Goal: Task Accomplishment & Management: Complete application form

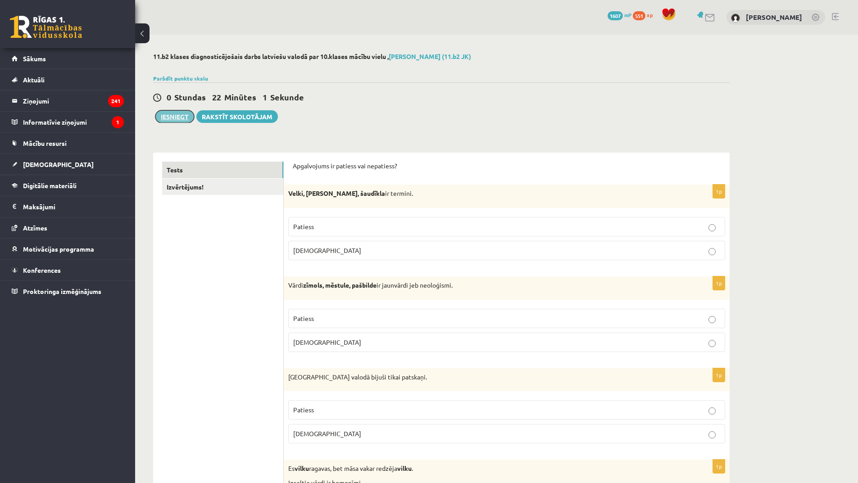
click at [191, 119] on button "Iesniegt" at bounding box center [174, 116] width 39 height 13
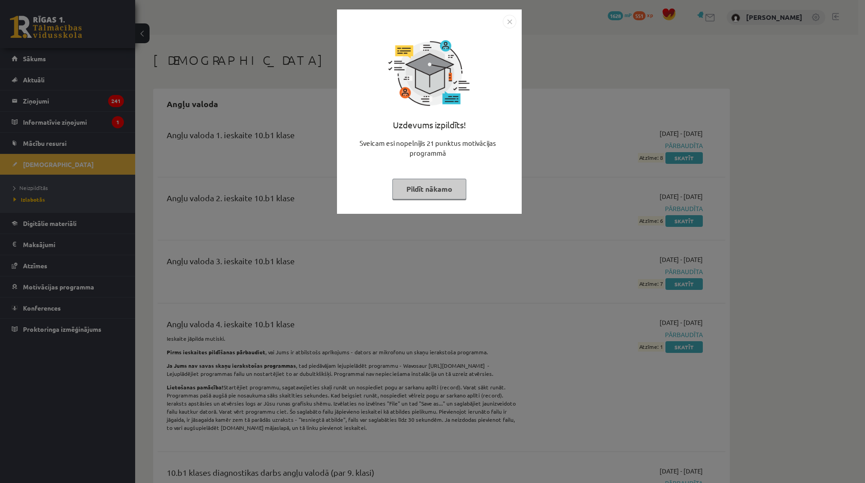
click at [503, 25] on img "Close" at bounding box center [510, 22] width 14 height 14
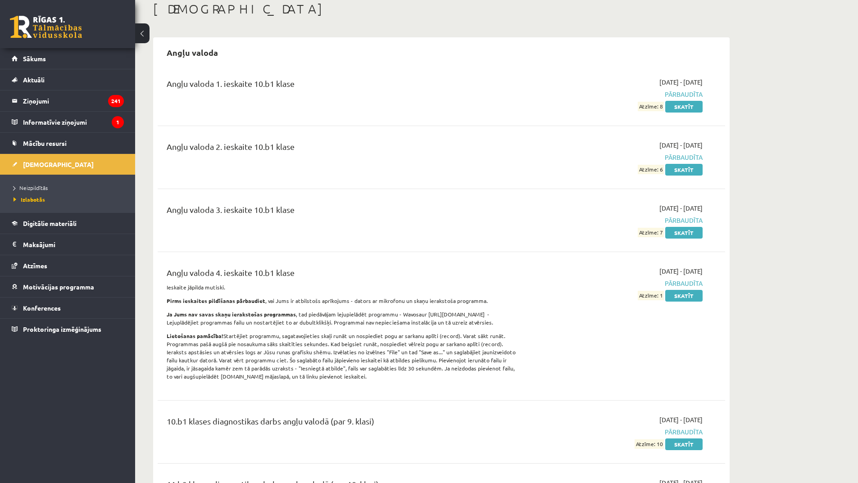
scroll to position [135, 0]
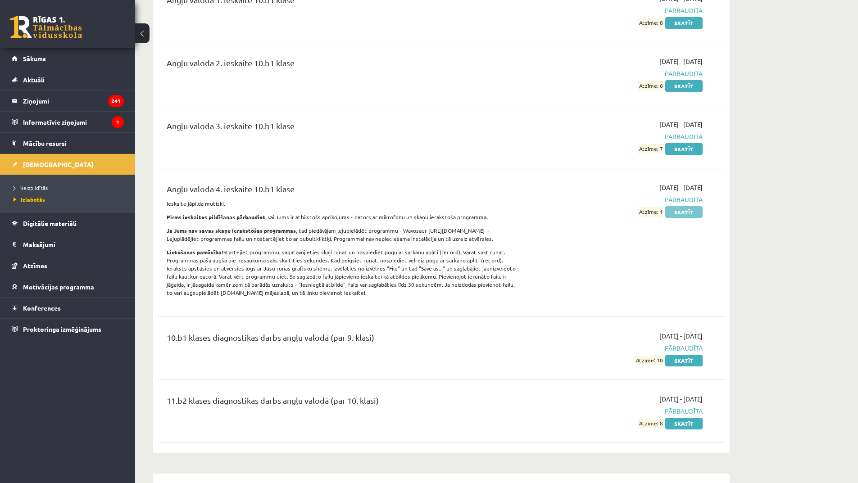
click at [678, 208] on link "Skatīt" at bounding box center [683, 212] width 37 height 12
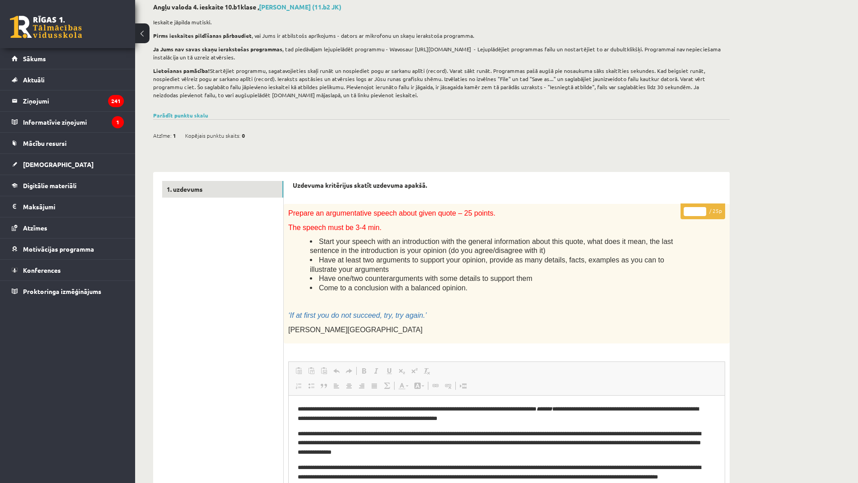
scroll to position [45, 0]
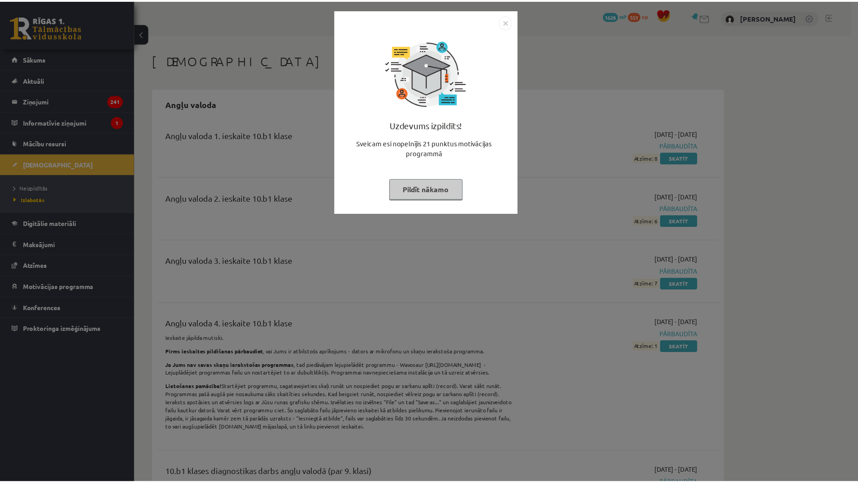
scroll to position [134, 0]
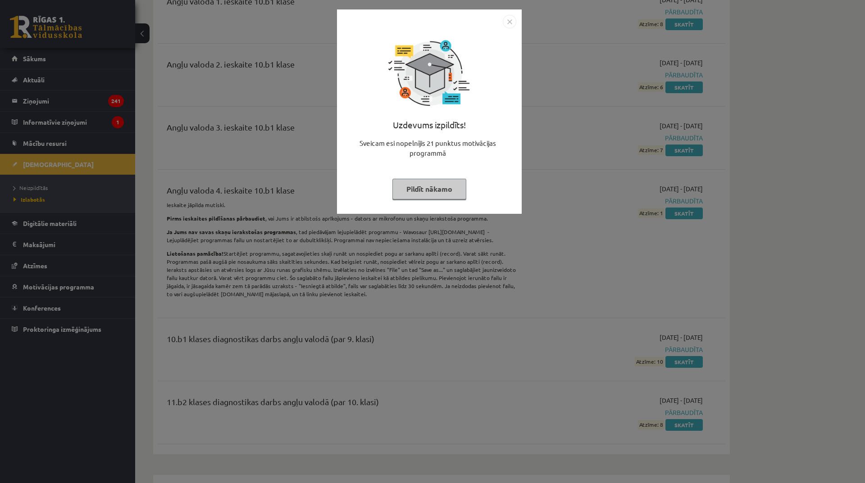
click at [504, 17] on img "Close" at bounding box center [510, 22] width 14 height 14
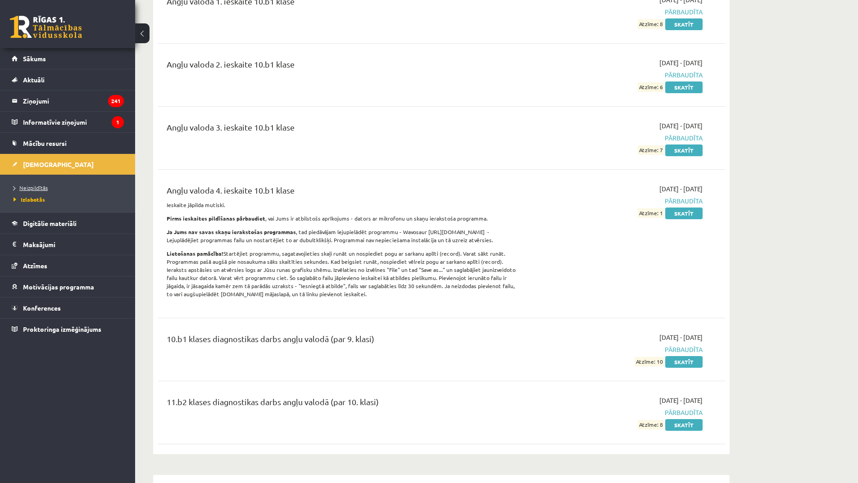
click at [24, 191] on link "Neizpildītās" at bounding box center [70, 188] width 113 height 8
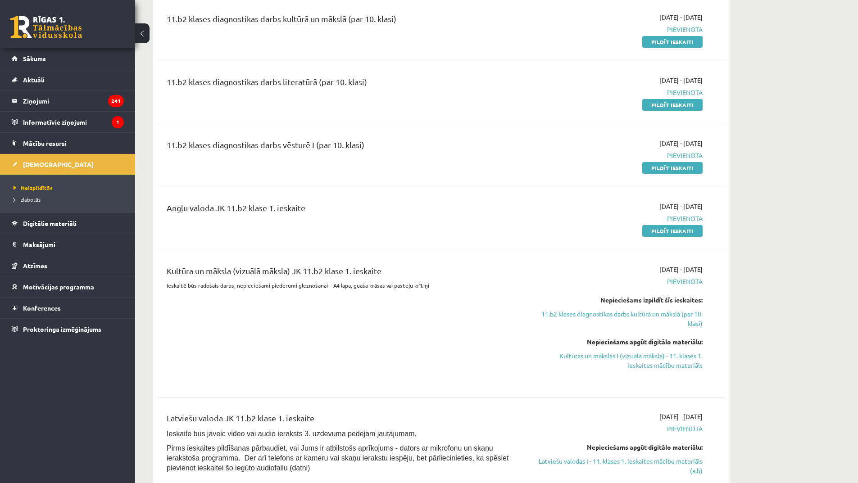
scroll to position [359, 0]
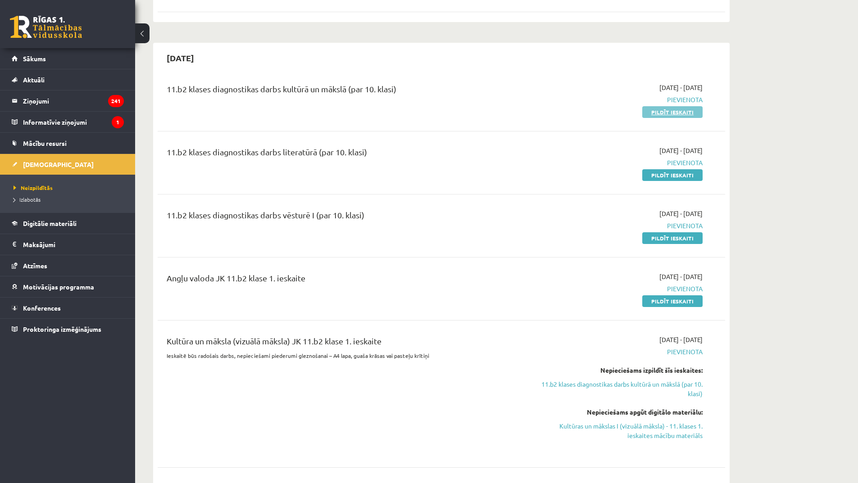
click at [663, 112] on link "Pildīt ieskaiti" at bounding box center [672, 112] width 60 height 12
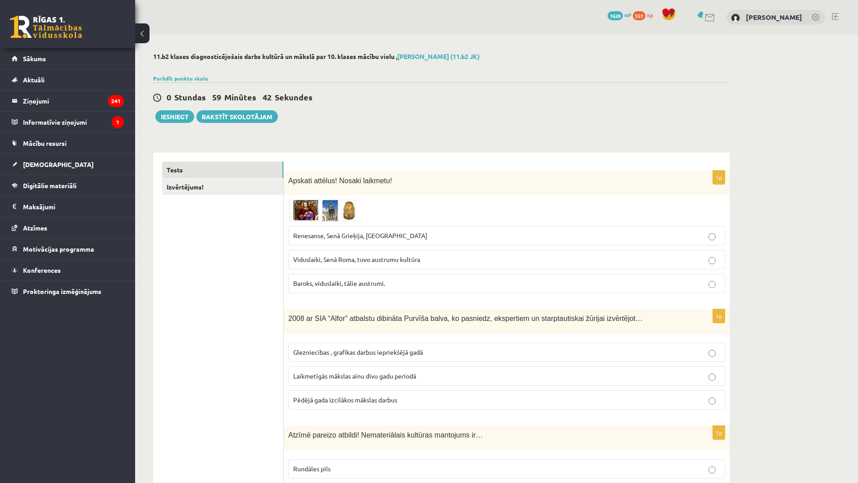
click at [409, 233] on p "Renesanse, Senā Grieķija, Ēģipte" at bounding box center [506, 235] width 427 height 9
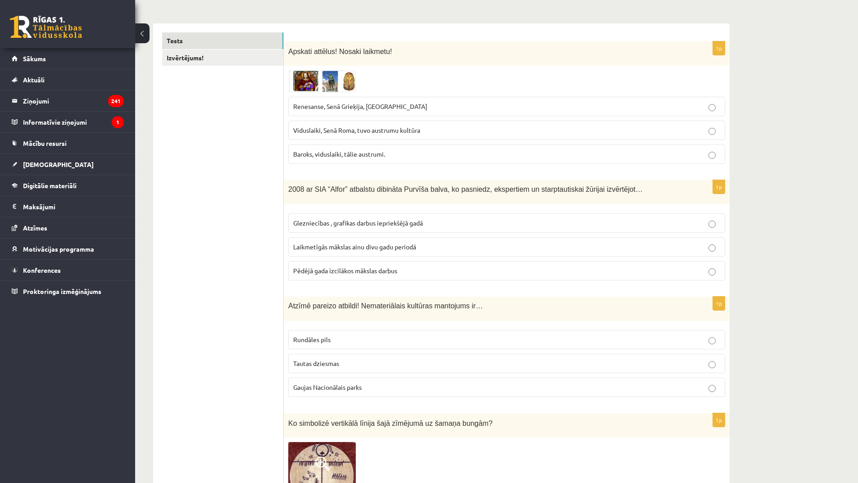
scroll to position [135, 0]
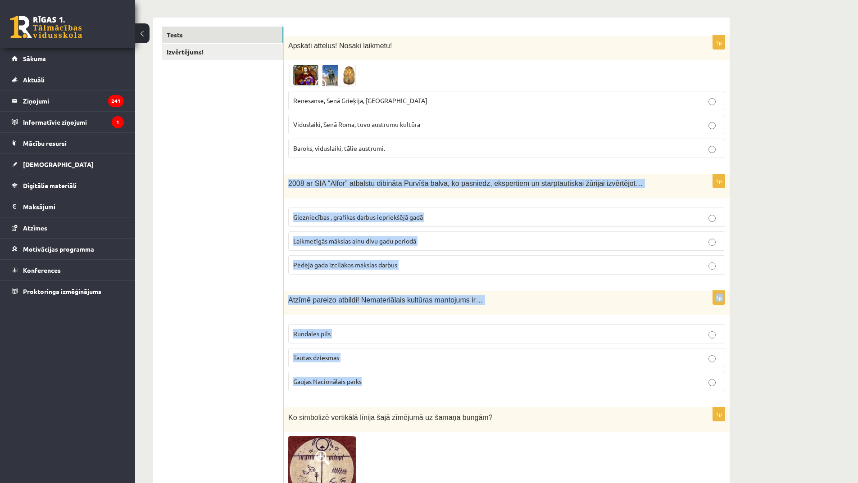
drag, startPoint x: 285, startPoint y: 184, endPoint x: 425, endPoint y: 376, distance: 237.4
copy form "2008 ar SIA “Alfor” atbalstu dibināta Purvīša balva, ko pasniedz, ekspertiem un…"
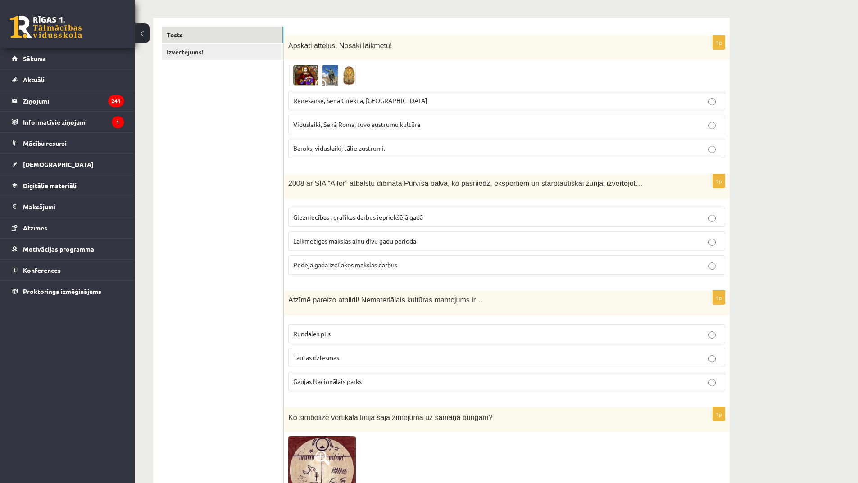
click at [374, 264] on span "Pēdējā gada izcilākos mākslas darbus" at bounding box center [345, 265] width 104 height 8
click at [364, 355] on p "Tautas dziesmas" at bounding box center [506, 357] width 427 height 9
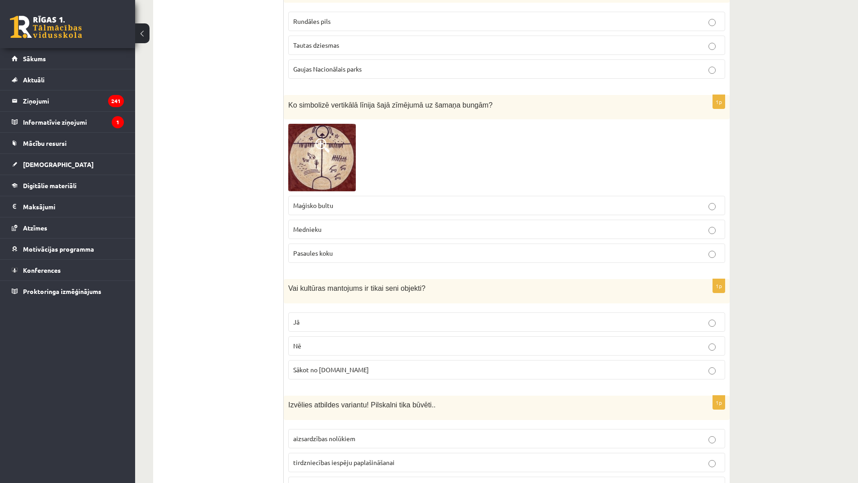
scroll to position [450, 0]
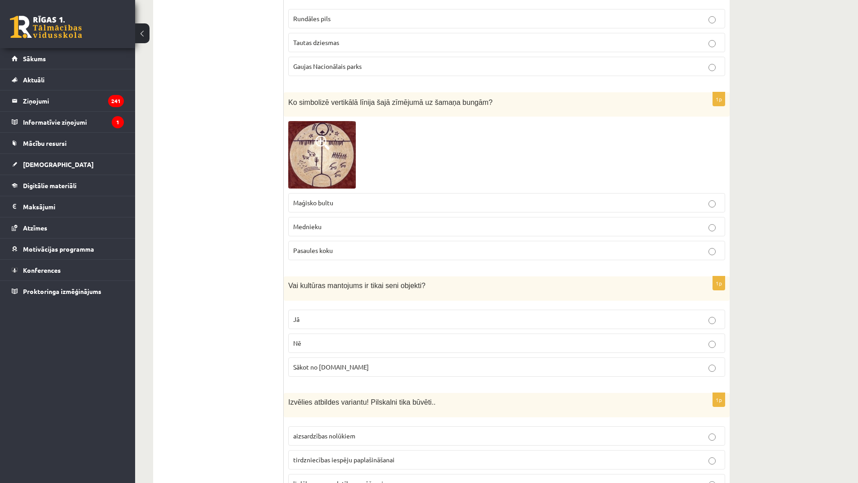
click at [322, 188] on img at bounding box center [322, 155] width 68 height 68
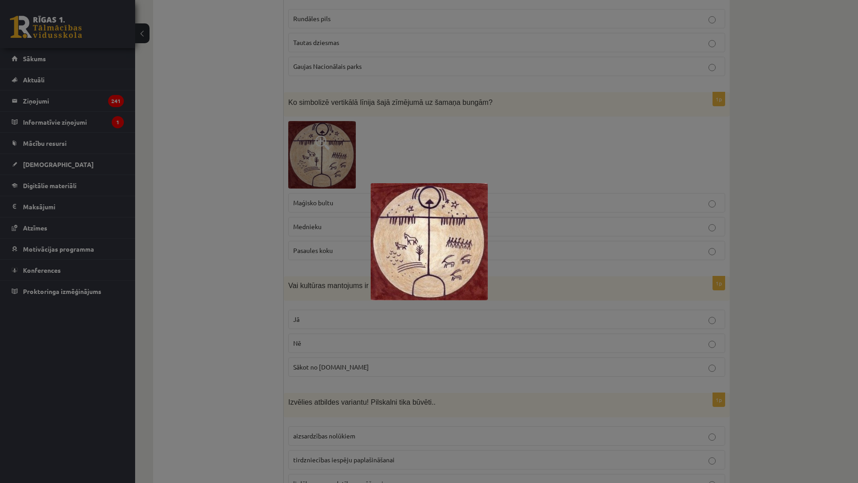
click at [290, 250] on div at bounding box center [429, 241] width 858 height 483
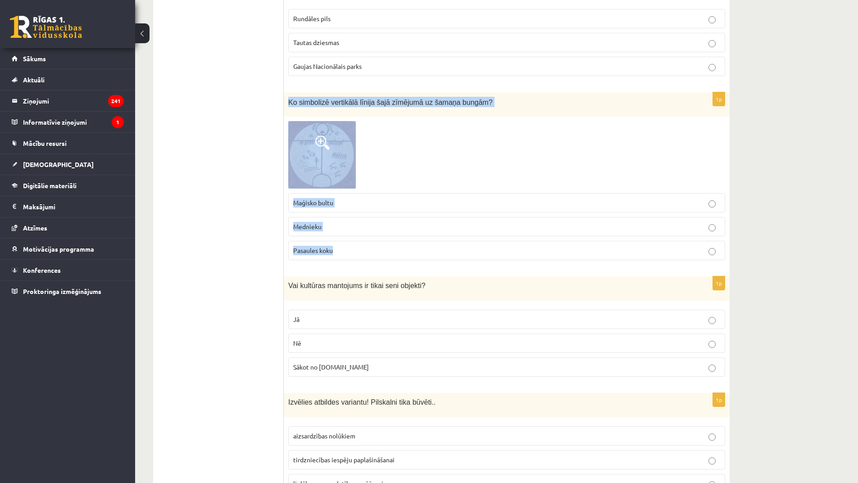
drag, startPoint x: 285, startPoint y: 100, endPoint x: 399, endPoint y: 245, distance: 184.4
click at [399, 245] on div "1p Ko simbolizē vertikālā līnija šajā zīmējumā uz šamaņa bungām? Maģisko bultu …" at bounding box center [507, 180] width 446 height 176
copy div "Ko simbolizē vertikālā līnija šajā zīmējumā uz šamaņa bungām? Maģisko bultu Med…"
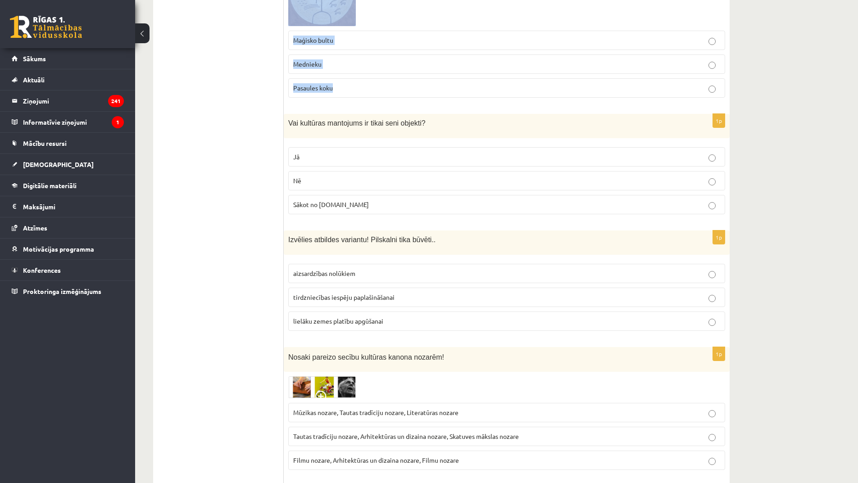
scroll to position [540, 0]
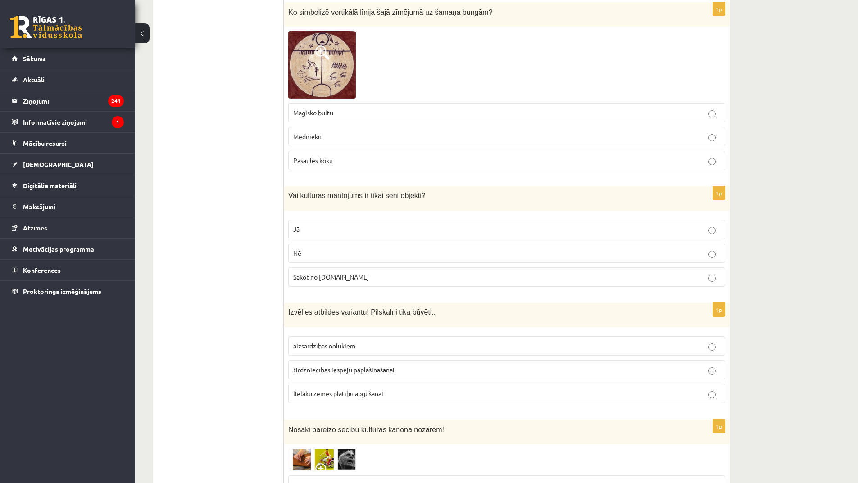
drag, startPoint x: 204, startPoint y: 213, endPoint x: 211, endPoint y: 212, distance: 7.3
click at [327, 168] on label "Pasaules koku" at bounding box center [506, 160] width 437 height 19
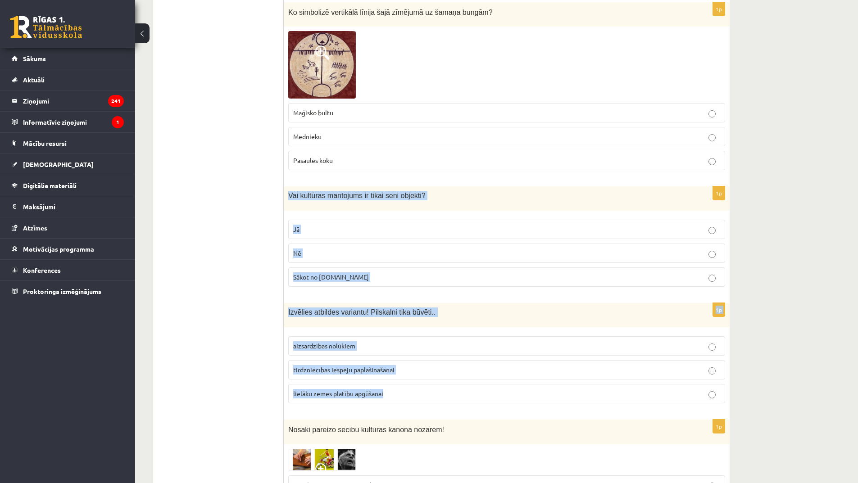
drag, startPoint x: 289, startPoint y: 191, endPoint x: 463, endPoint y: 391, distance: 265.9
copy form "Vai kultūras mantojums ir tikai seni objekti? Jā Nē Sākot no 10.gs 1p Izvēlies …"
click at [336, 249] on label "Nē" at bounding box center [506, 253] width 437 height 19
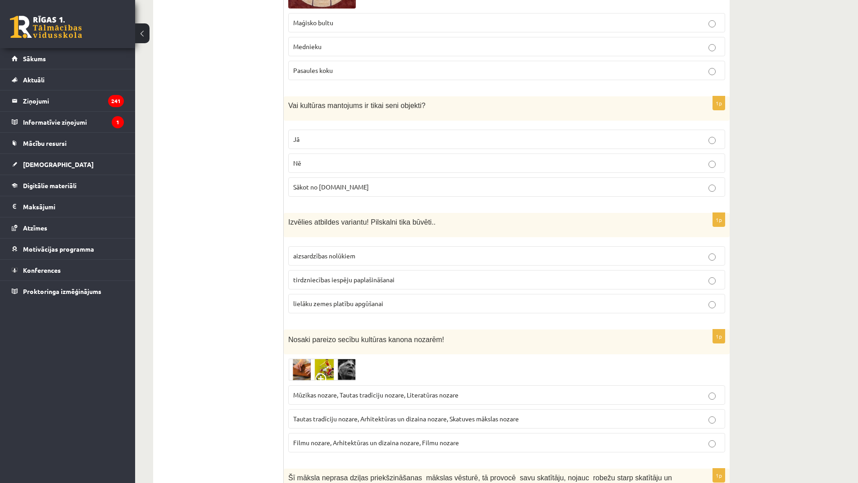
click at [320, 252] on p "aizsardzības nolūkiem" at bounding box center [506, 255] width 427 height 9
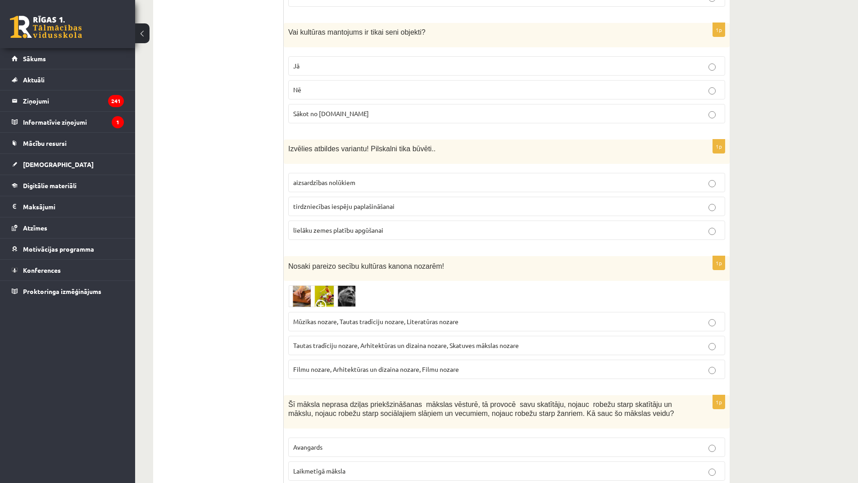
scroll to position [856, 0]
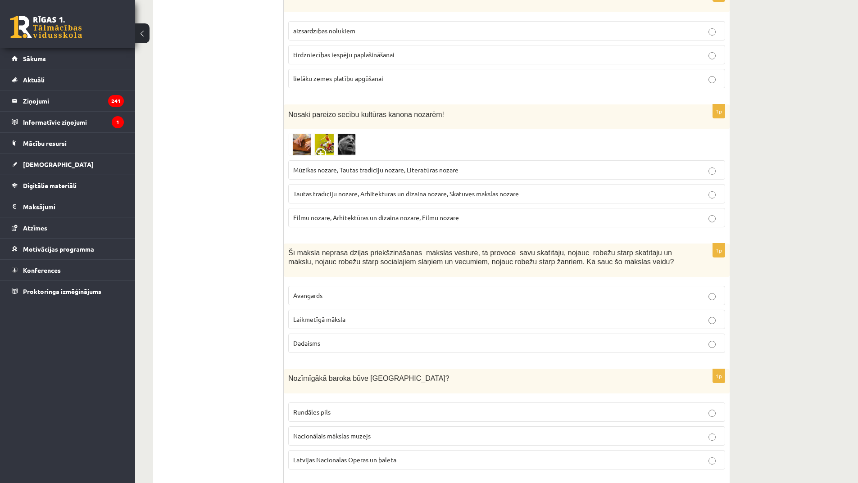
click at [331, 151] on img at bounding box center [322, 145] width 68 height 22
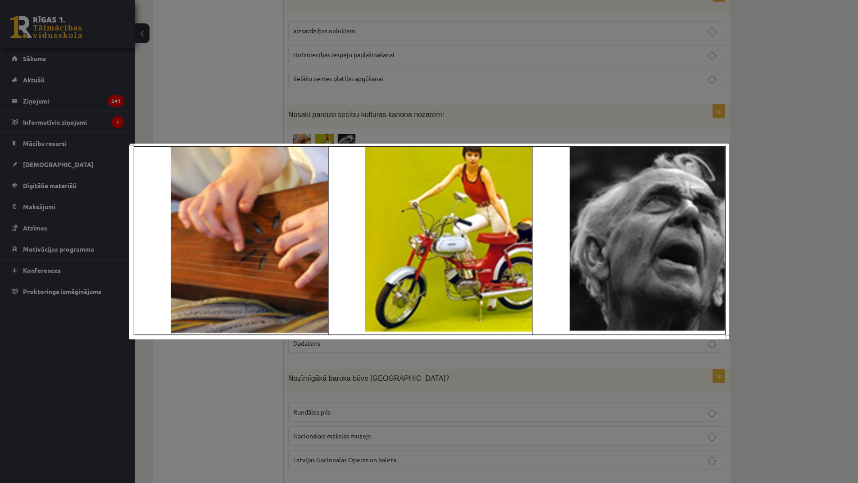
click at [259, 106] on div at bounding box center [429, 241] width 858 height 483
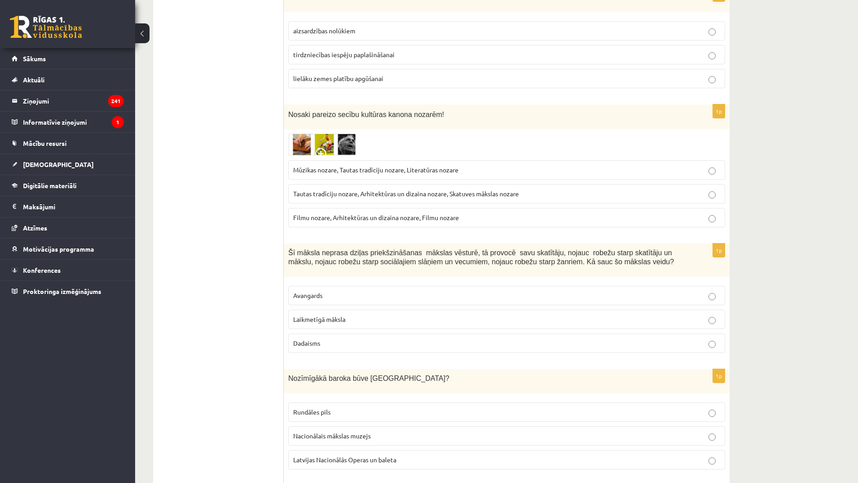
click at [303, 149] on img at bounding box center [322, 145] width 68 height 22
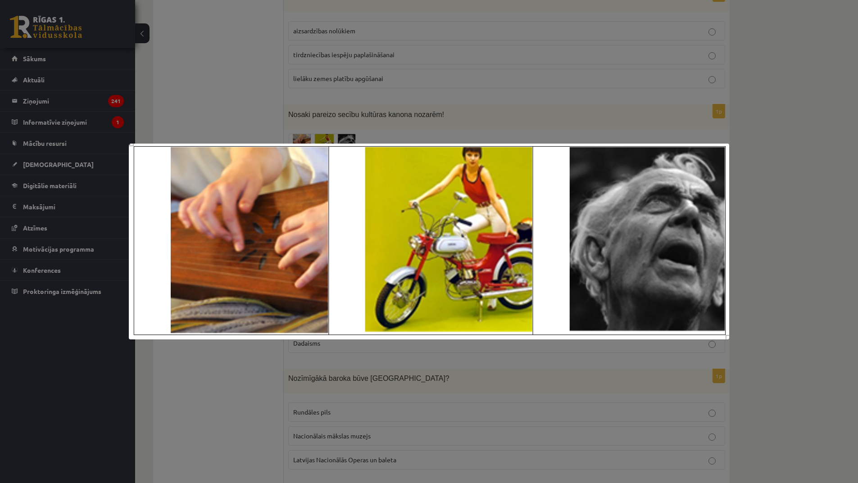
click at [252, 111] on div at bounding box center [429, 241] width 858 height 483
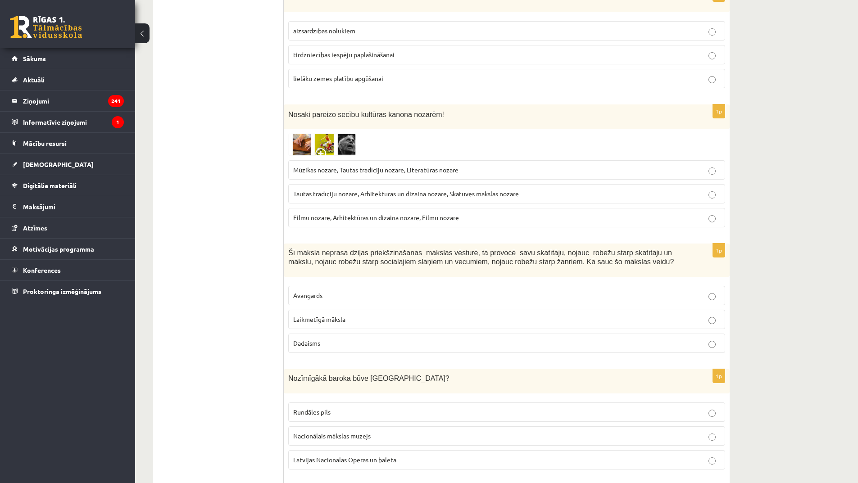
click at [364, 193] on span "Tautas tradīciju nozare, Arhitektūras un dizaina nozare, Skatuves mākslas nozare" at bounding box center [406, 194] width 226 height 8
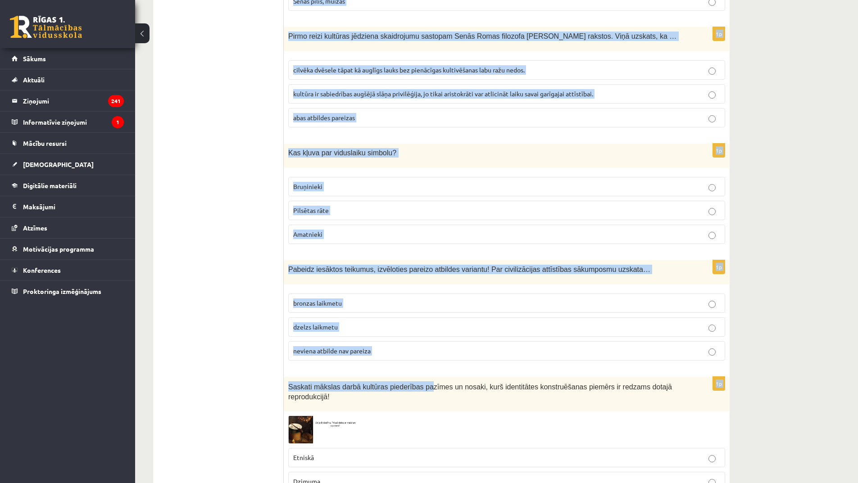
scroll to position [1576, 0]
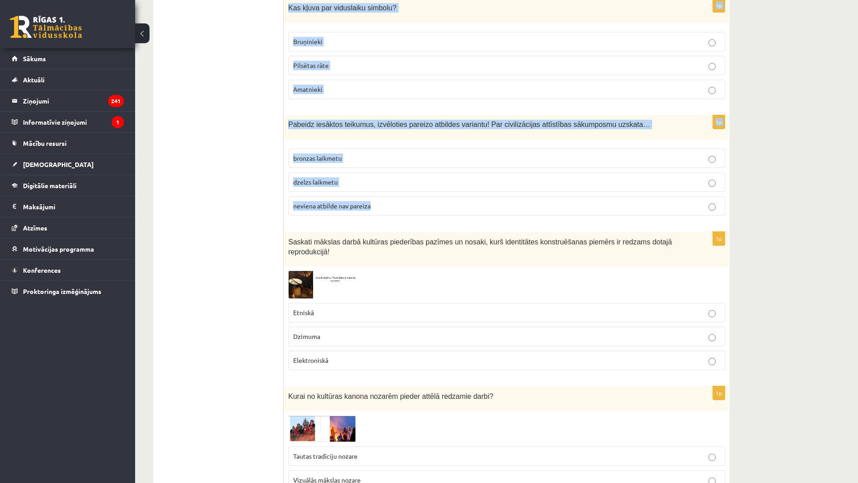
drag, startPoint x: 284, startPoint y: 249, endPoint x: 415, endPoint y: 215, distance: 135.5
click at [415, 215] on form "1p Apskati attēlus! Nosaki laikmetu! Renesanse, Senā Grieķija, Ēģipte Viduslaik…" at bounding box center [507, 480] width 428 height 3790
copy form "Šī māksla neprasa dziļas priekšzināšanas mākslas vēsturē, tā provocē savu skatī…"
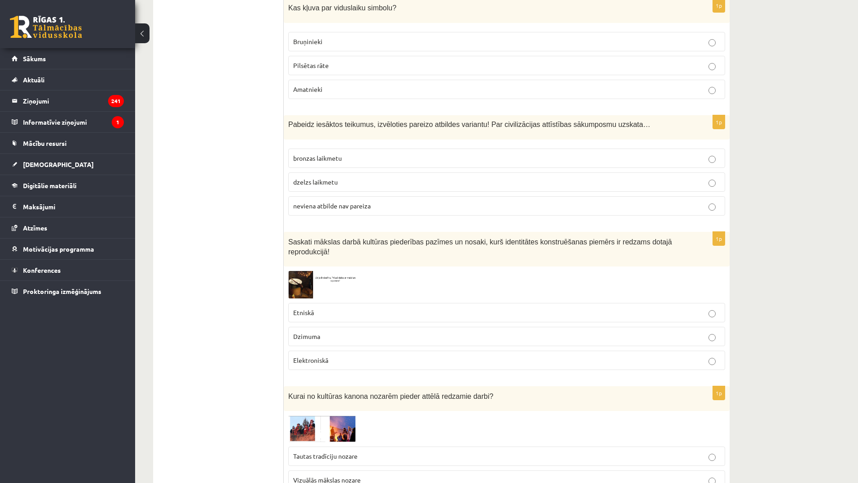
drag, startPoint x: 230, startPoint y: 148, endPoint x: 225, endPoint y: 147, distance: 4.6
click at [229, 148] on ul "Tests Izvērtējums!" at bounding box center [223, 480] width 122 height 3790
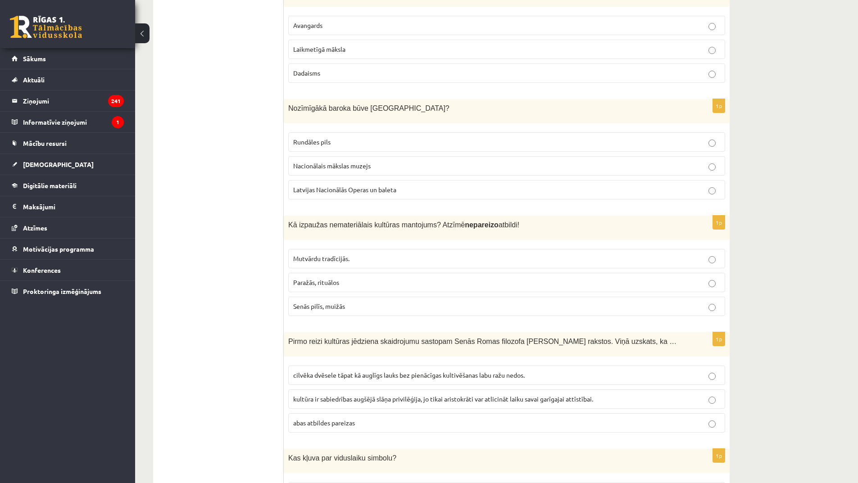
scroll to position [1036, 0]
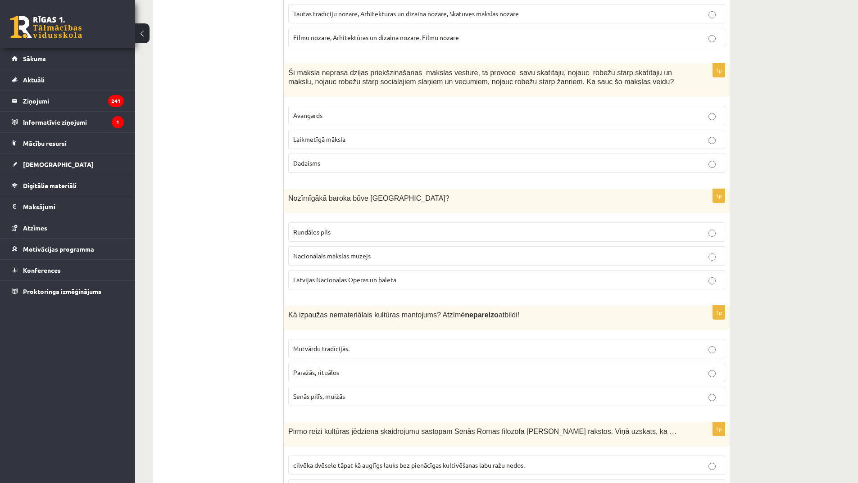
click at [325, 137] on span "Laikmetīgā māksla" at bounding box center [319, 139] width 52 height 8
click at [327, 232] on span "Rundāles pils" at bounding box center [311, 232] width 37 height 8
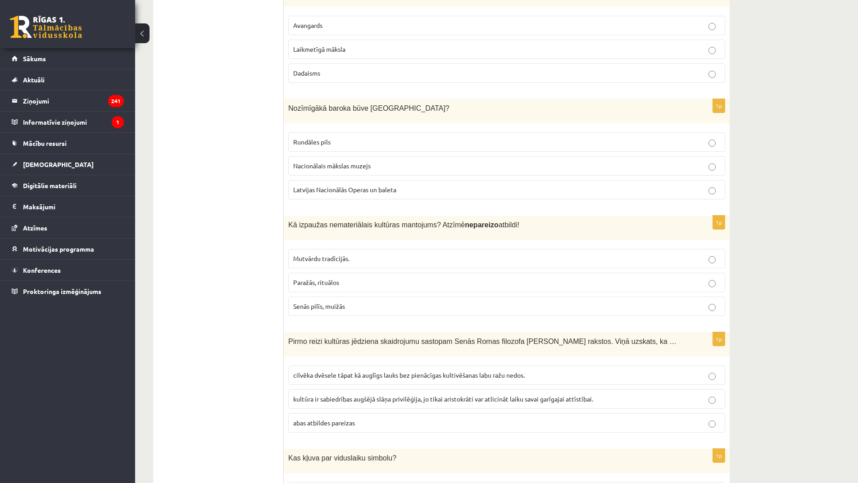
click at [344, 309] on span "Senās pilīs, muižās" at bounding box center [319, 306] width 52 height 8
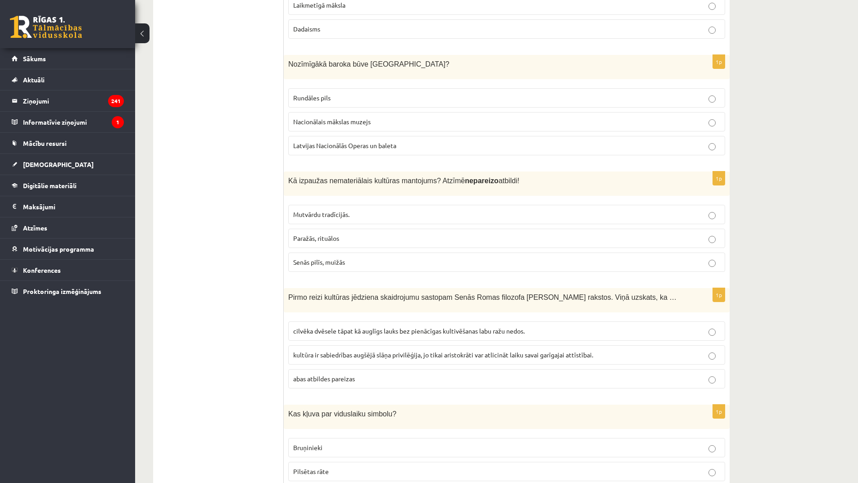
scroll to position [1261, 0]
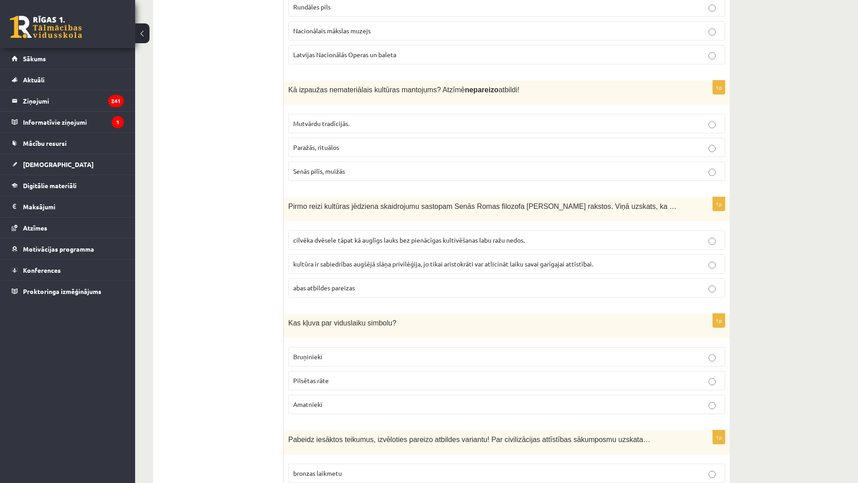
click at [357, 241] on span "cilvēka dvēsele tāpat kā auglīgs lauks bez pienācīgas kultivēšanas labu ražu ne…" at bounding box center [408, 240] width 231 height 8
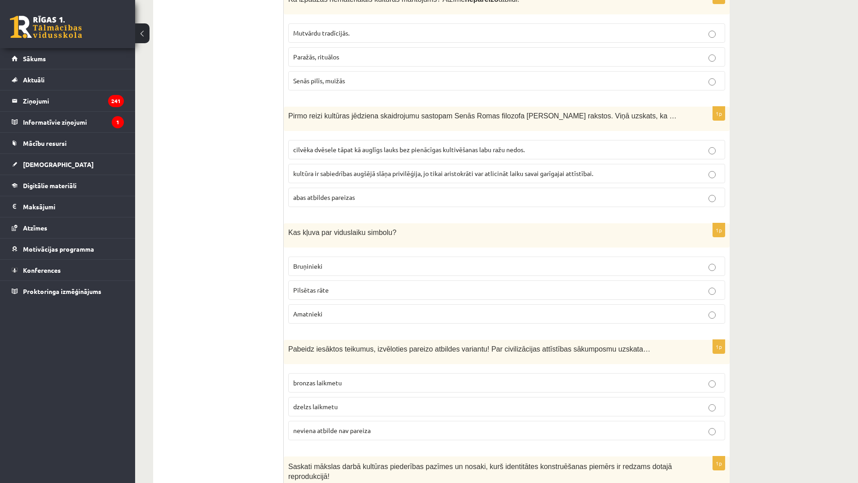
scroll to position [1441, 0]
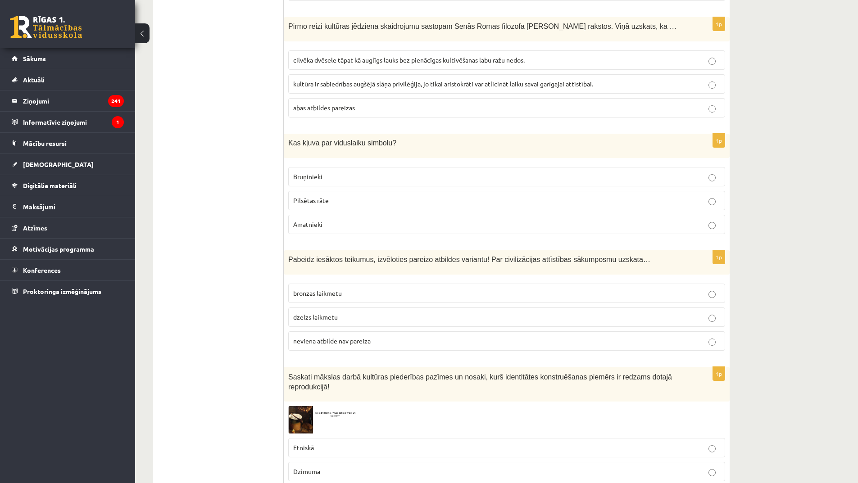
click at [331, 183] on label "Bruņinieki" at bounding box center [506, 176] width 437 height 19
click at [351, 342] on span "neviena atbilde nav pareiza" at bounding box center [331, 341] width 77 height 8
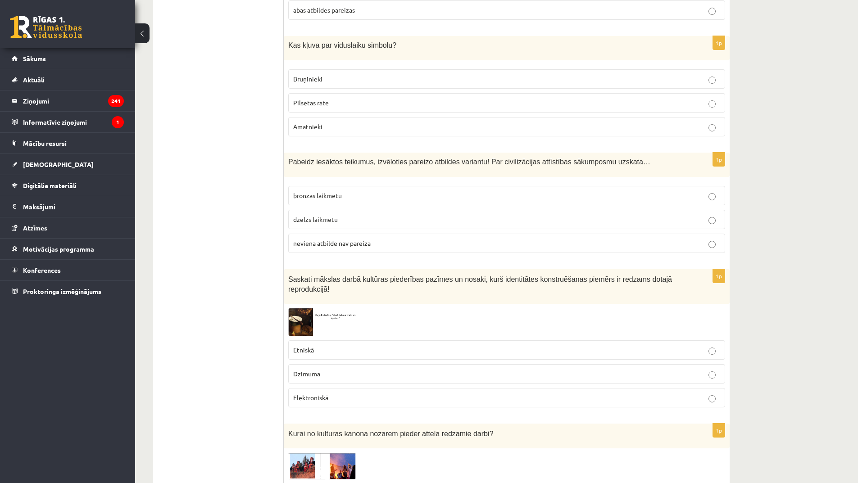
scroll to position [1530, 0]
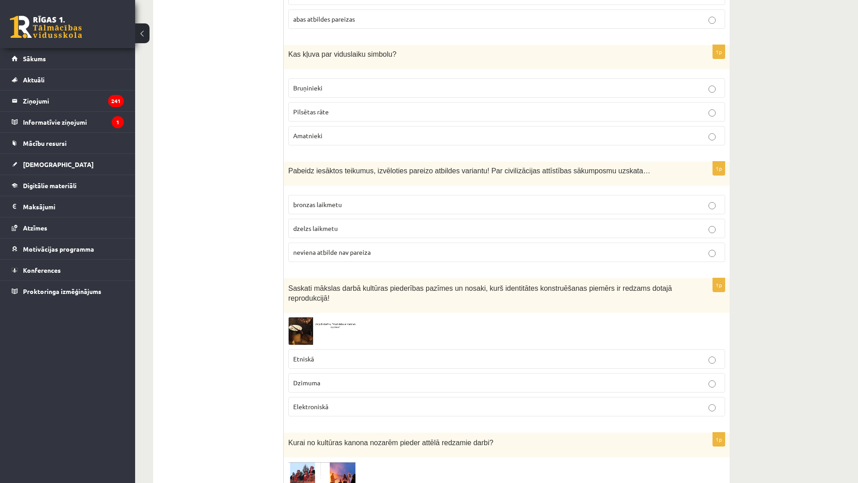
click at [304, 318] on img at bounding box center [322, 331] width 68 height 27
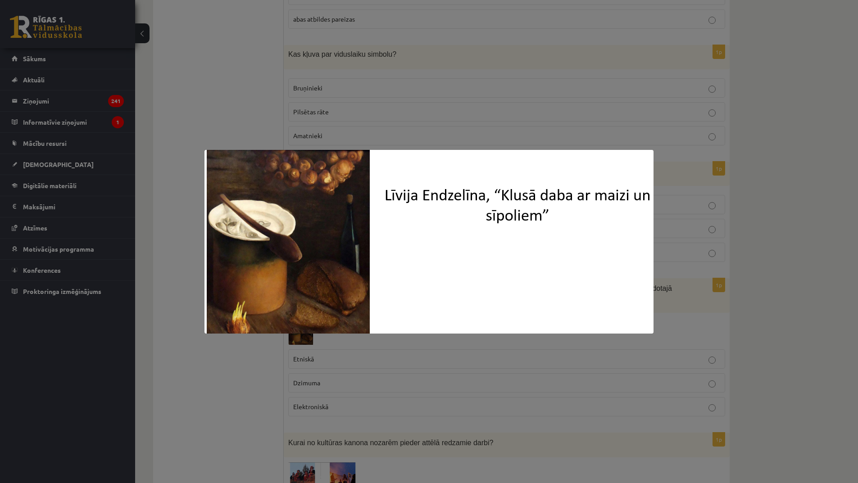
click at [238, 61] on div at bounding box center [429, 241] width 858 height 483
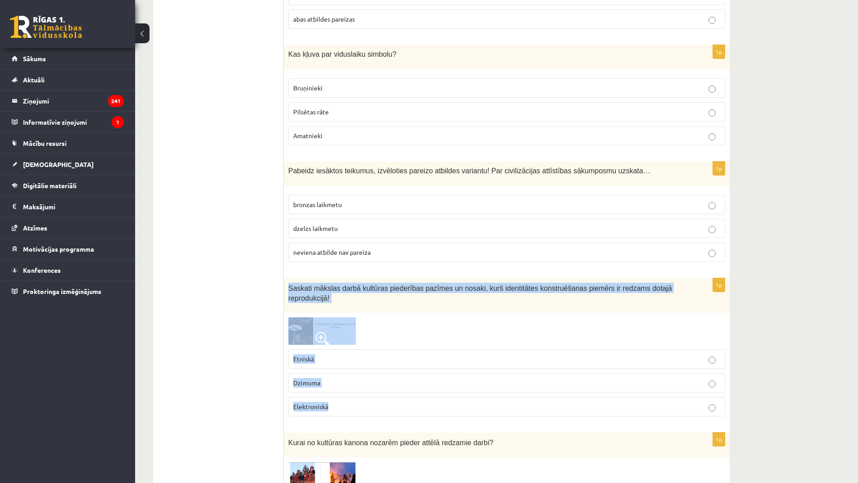
drag, startPoint x: 286, startPoint y: 287, endPoint x: 390, endPoint y: 400, distance: 153.3
click at [390, 400] on div "1p Saskati mākslas darbā kultūras piederības pazīmes un nosaki, kurš identitāte…" at bounding box center [507, 351] width 446 height 146
copy div "Saskati mākslas darbā kultūras piederības pazīmes un nosaki, kurš identitātes k…"
click at [321, 354] on p "Etniskā" at bounding box center [506, 358] width 427 height 9
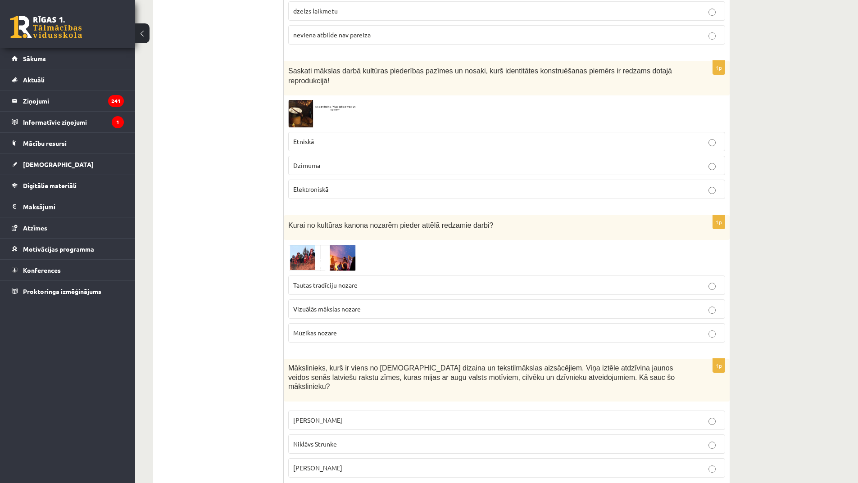
scroll to position [1755, 0]
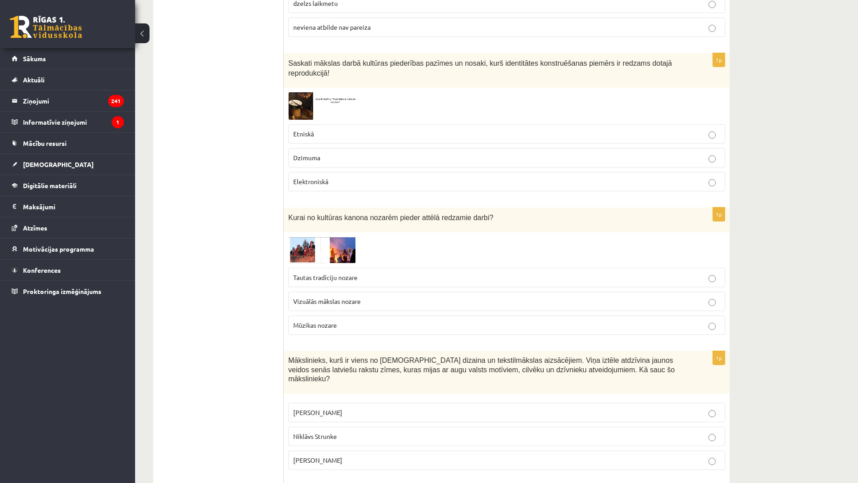
click at [308, 243] on img at bounding box center [322, 250] width 68 height 27
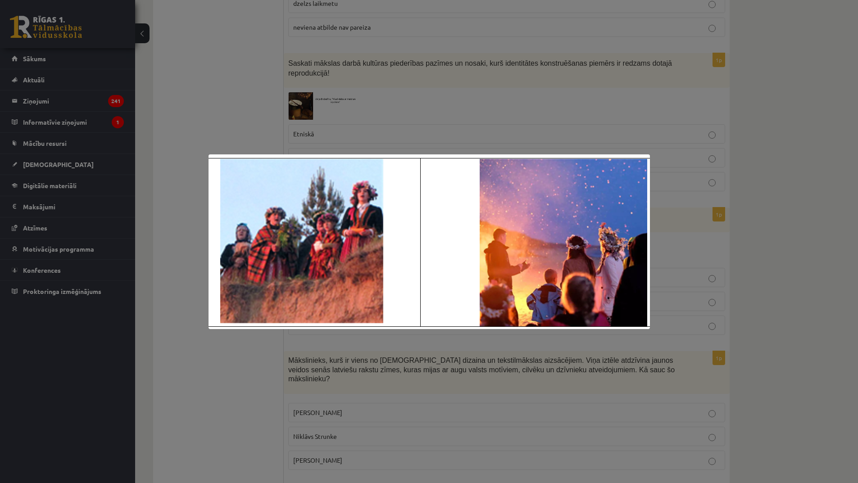
click at [692, 370] on div at bounding box center [429, 241] width 858 height 483
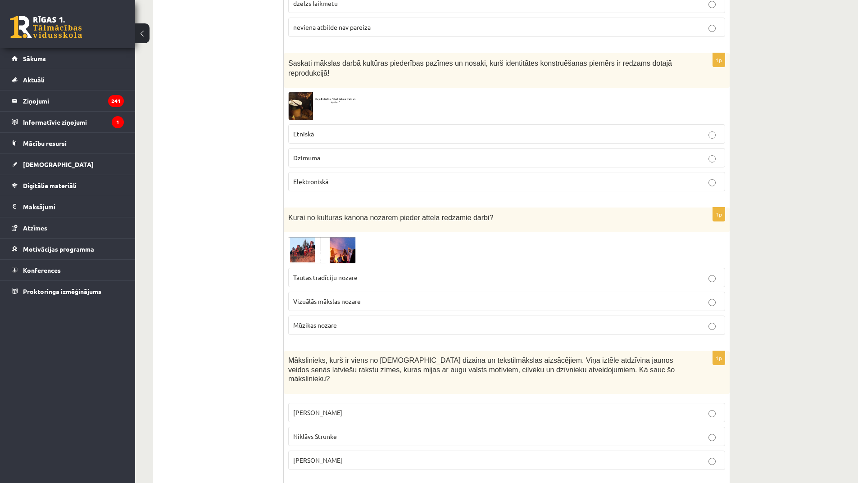
click at [302, 237] on img at bounding box center [322, 250] width 68 height 27
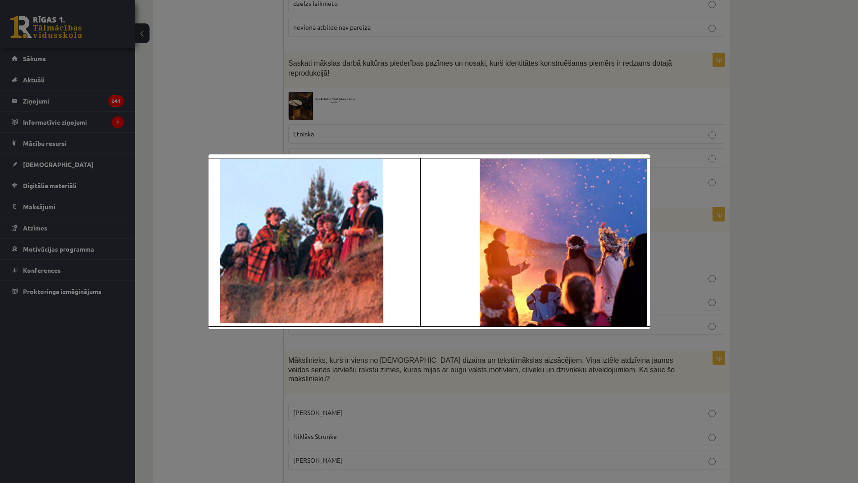
click at [370, 390] on div at bounding box center [429, 241] width 858 height 483
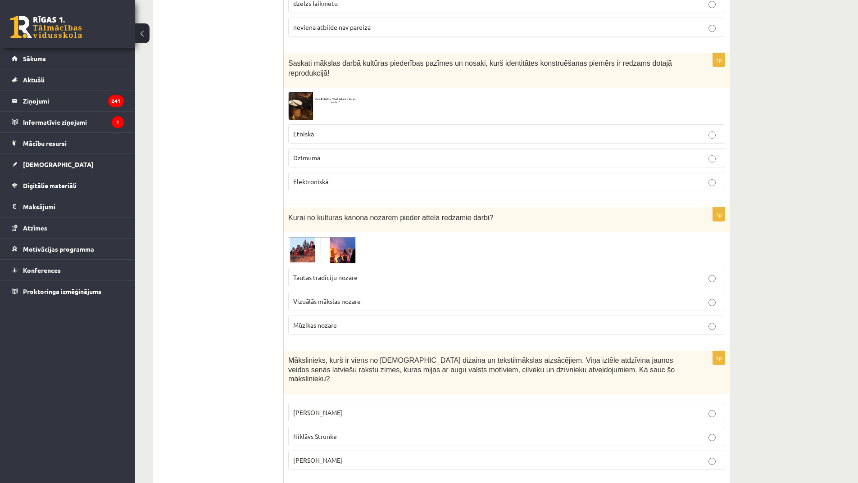
click at [335, 321] on span "Mūzikas nozare" at bounding box center [315, 325] width 44 height 8
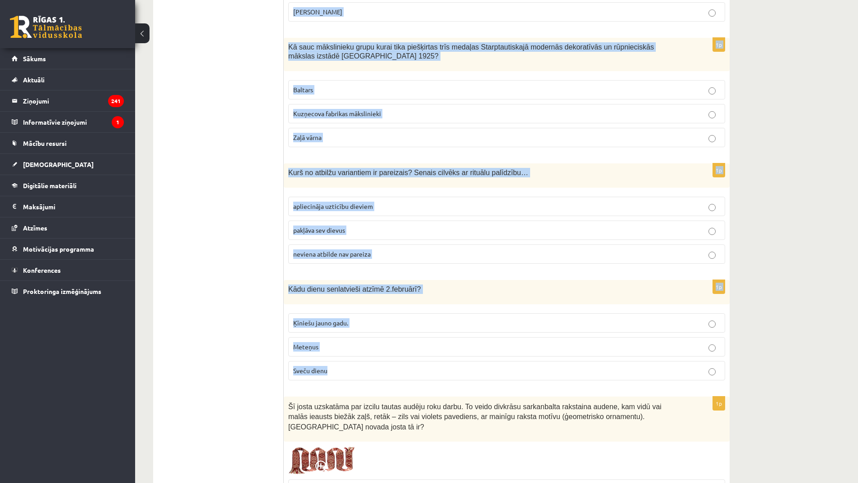
scroll to position [2341, 0]
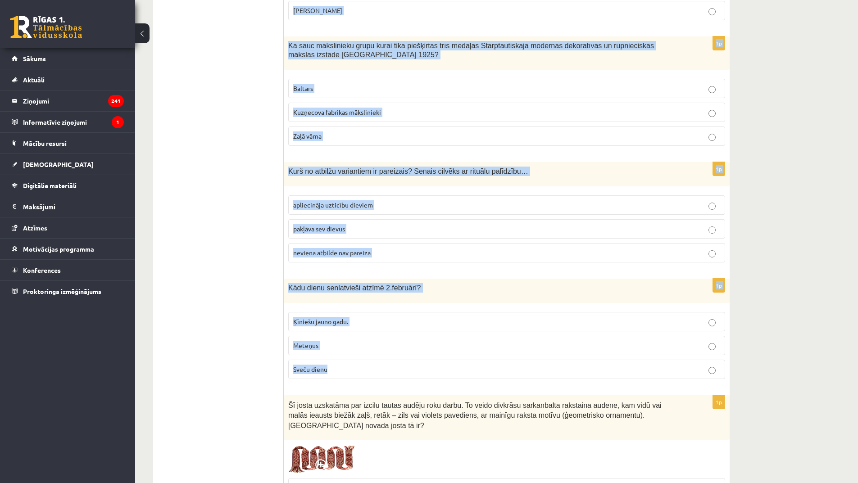
drag, startPoint x: 288, startPoint y: 216, endPoint x: 417, endPoint y: 360, distance: 194.2
copy form "Mākslinieks, kurš ir viens no latviešu dizaina un tekstilmākslas aizsācējiem. V…"
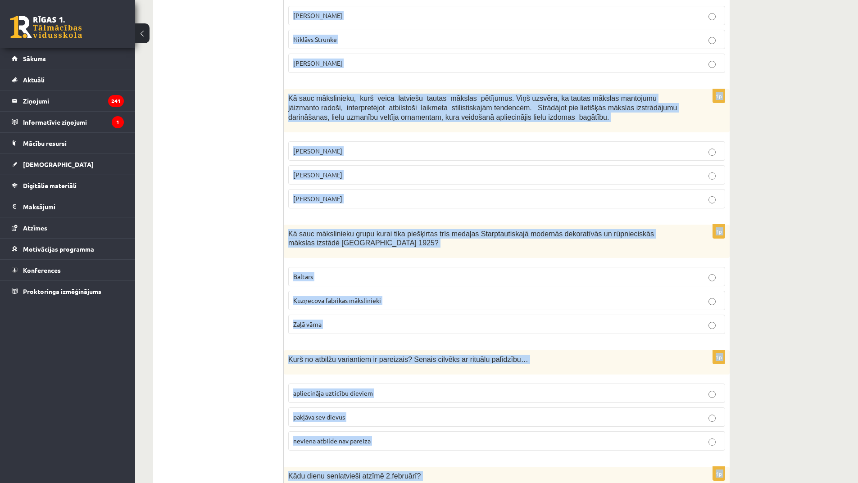
scroll to position [1980, 0]
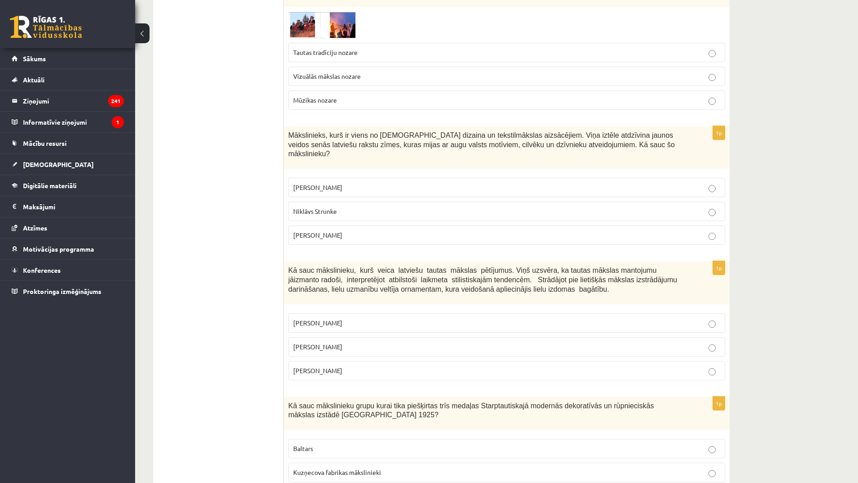
click at [219, 167] on ul "Tests Izvērtējums!" at bounding box center [223, 76] width 122 height 3790
click at [346, 318] on p "Ansis Cīrulis" at bounding box center [506, 322] width 427 height 9
click at [318, 183] on span "Ansis Cīrulis" at bounding box center [317, 187] width 49 height 8
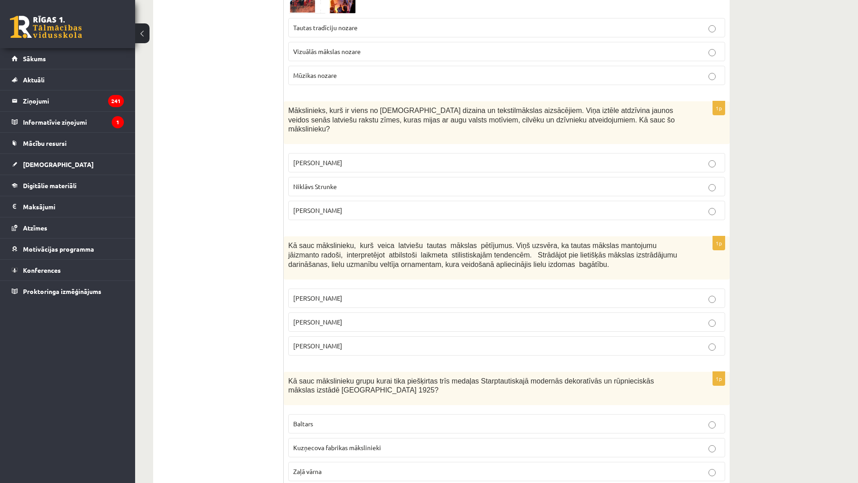
scroll to position [2070, 0]
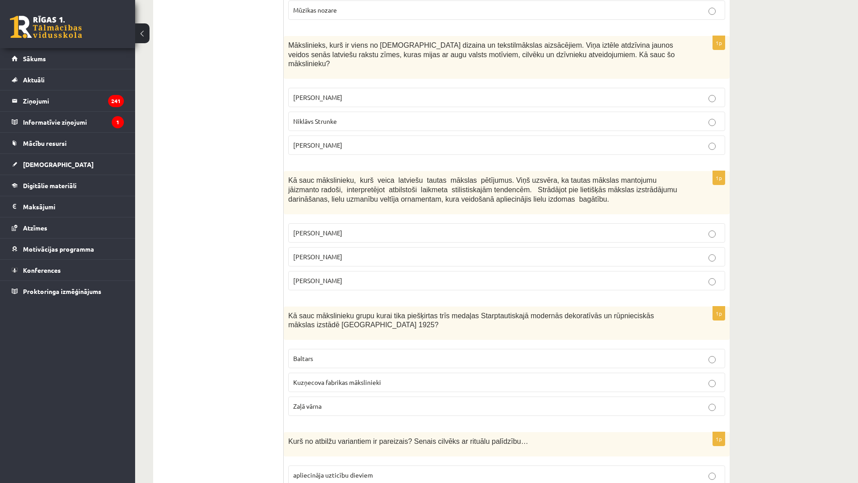
click at [324, 253] on span "Jūlijs Madernieks" at bounding box center [317, 257] width 49 height 8
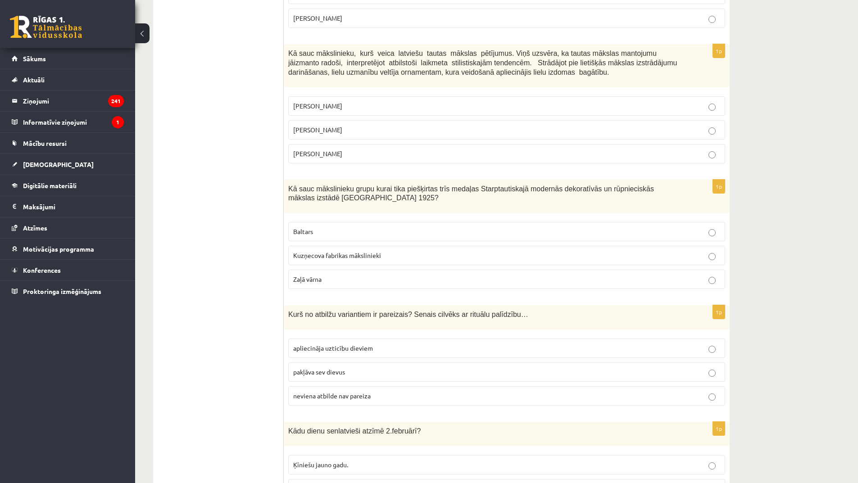
scroll to position [2205, 0]
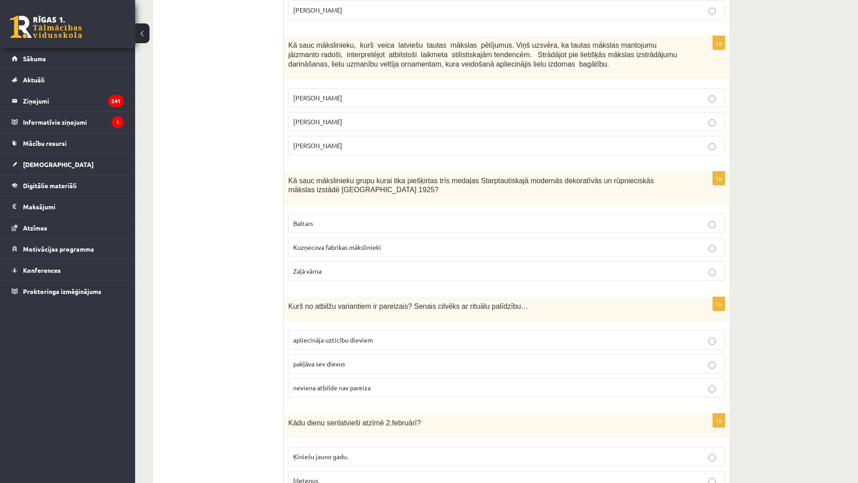
click at [304, 219] on span "Baltars" at bounding box center [303, 223] width 20 height 8
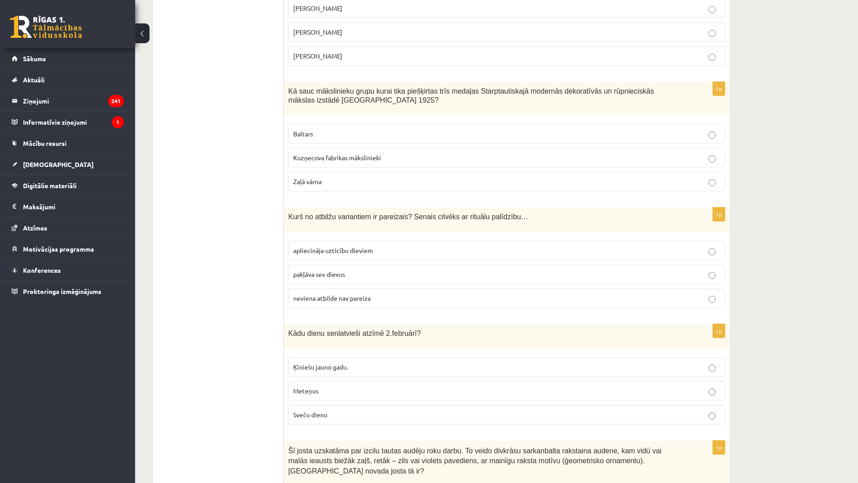
scroll to position [2296, 0]
click at [310, 240] on label "apliecināja uzticību dieviem" at bounding box center [506, 249] width 437 height 19
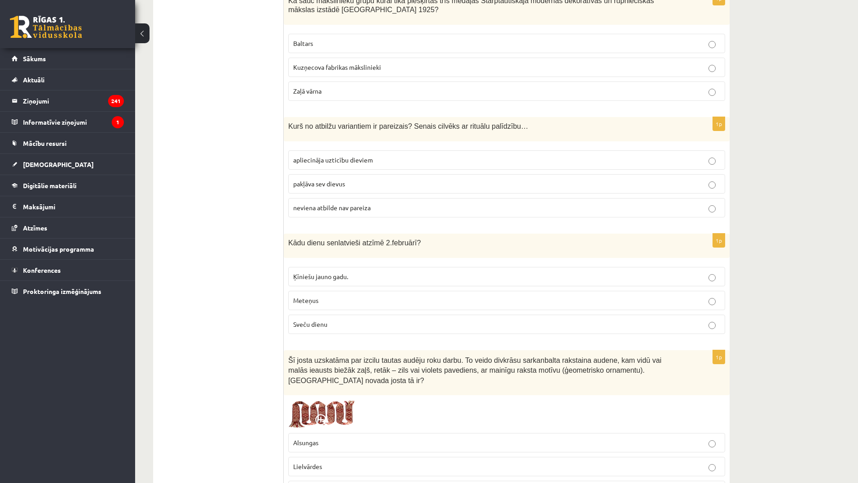
click at [325, 320] on span "Sveču dienu" at bounding box center [310, 324] width 34 height 8
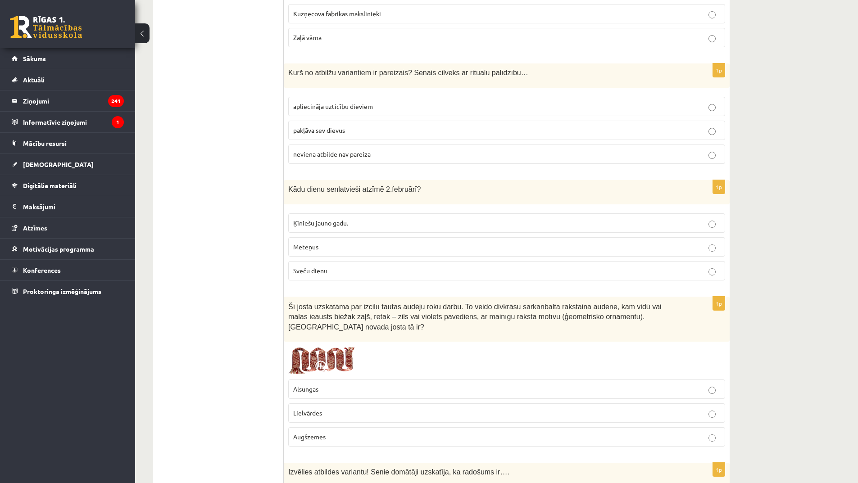
scroll to position [2521, 0]
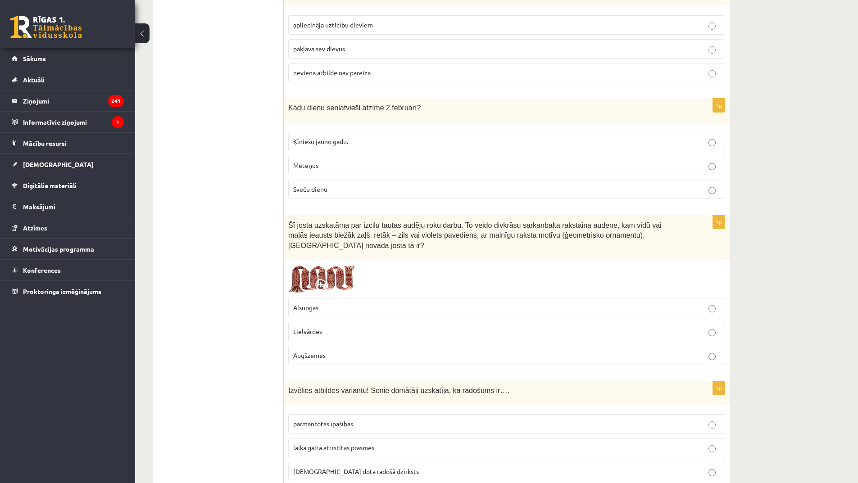
click at [332, 265] on img at bounding box center [322, 279] width 68 height 29
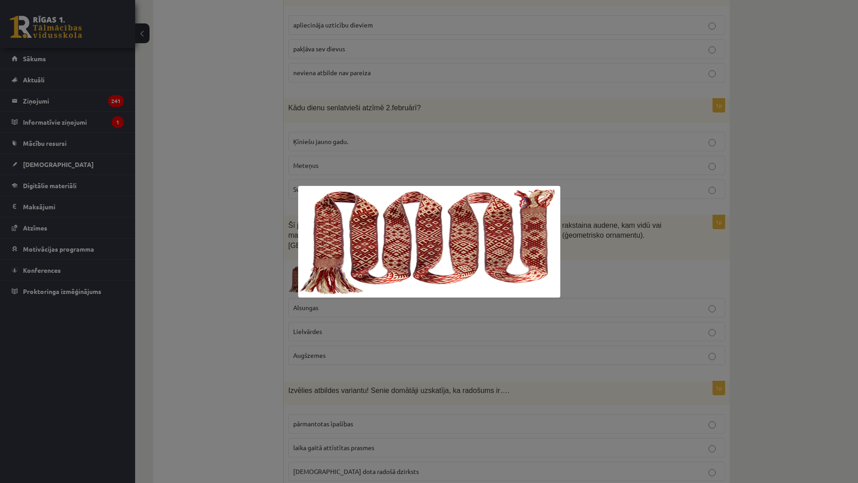
click at [364, 73] on div at bounding box center [429, 241] width 858 height 483
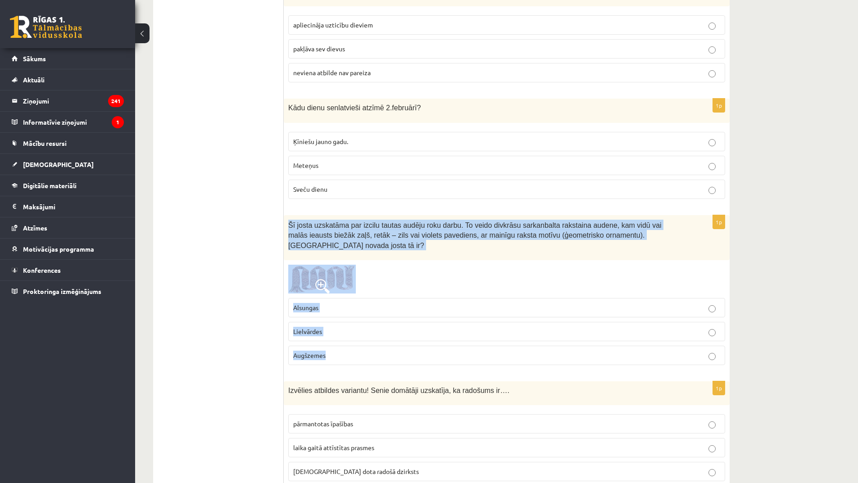
drag, startPoint x: 287, startPoint y: 203, endPoint x: 393, endPoint y: 333, distance: 168.0
click at [396, 332] on div "1p Šī josta uzskatāma par izcilu tautas audēju roku darbu. To veido divkrāsu sa…" at bounding box center [507, 293] width 446 height 157
copy div "Šī josta uzskatāma par izcilu tautas audēju roku darbu. To veido divkrāsu sarka…"
click at [323, 265] on img at bounding box center [322, 279] width 68 height 29
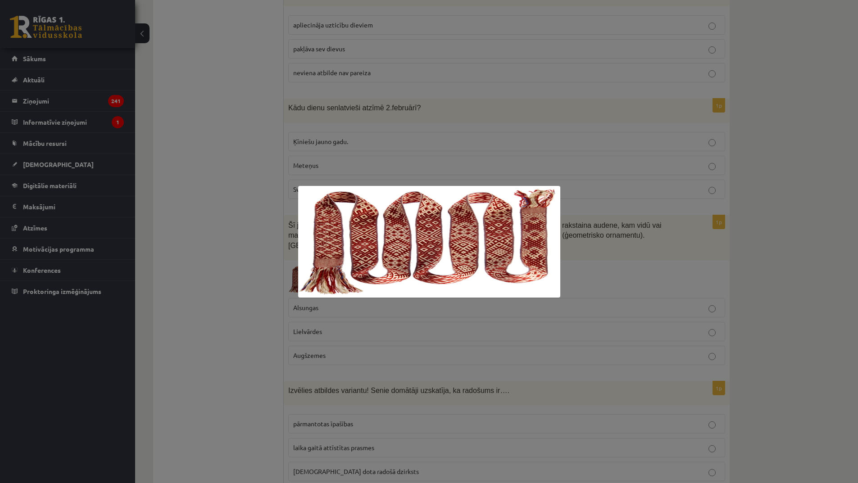
click at [245, 223] on div at bounding box center [429, 241] width 858 height 483
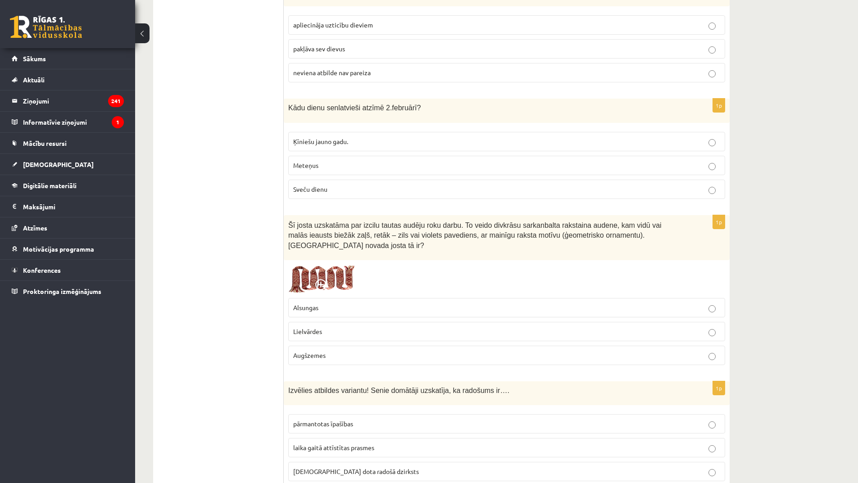
click at [318, 327] on span "Lielvārdes" at bounding box center [307, 331] width 29 height 8
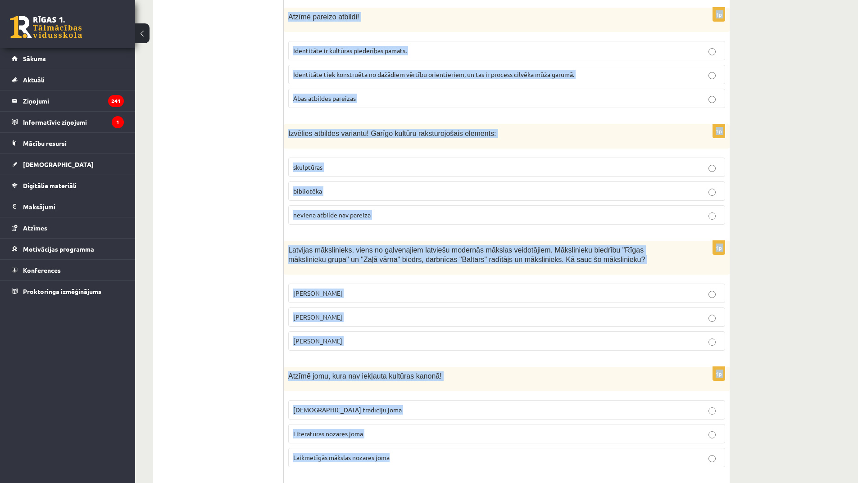
scroll to position [3466, 0]
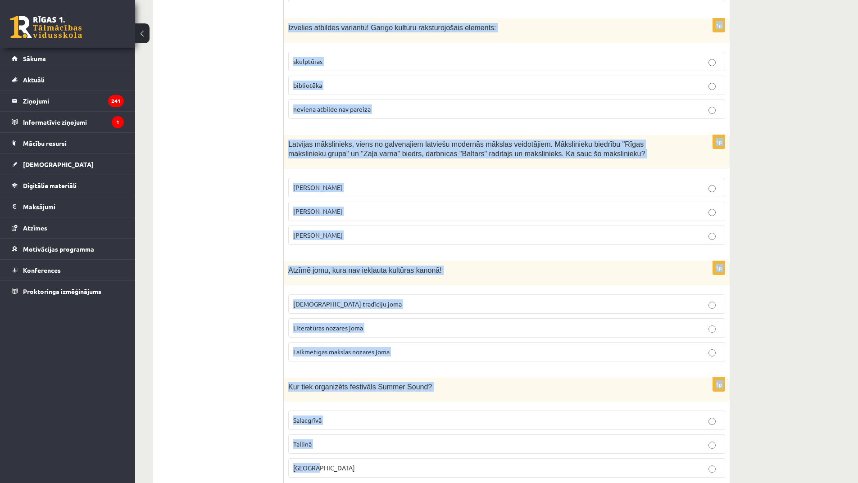
drag, startPoint x: 287, startPoint y: 178, endPoint x: 489, endPoint y: 437, distance: 328.3
copy form "Izvēlies atbildes variantu! Senie domātāji uzskatīja, ka radošums ir…. pārmanto…"
click at [322, 406] on fieldset "Salacgrīvā Tallinā Liepājā" at bounding box center [506, 443] width 437 height 74
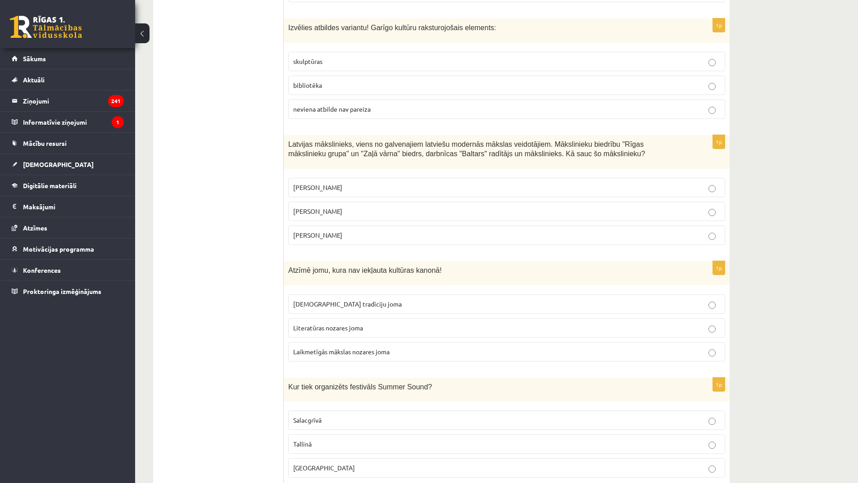
click at [330, 416] on p "Salacgrīvā" at bounding box center [506, 420] width 427 height 9
click at [340, 324] on span "Literatūras nozares joma" at bounding box center [328, 328] width 70 height 8
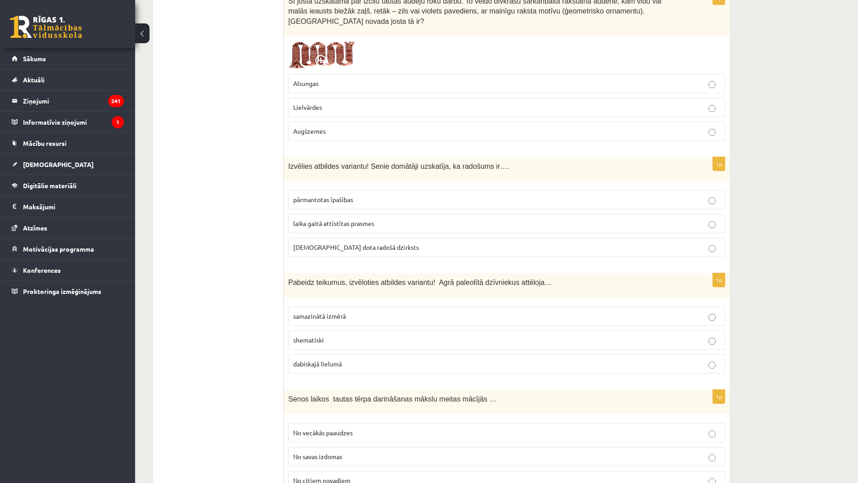
scroll to position [2746, 0]
click at [331, 242] on span "dieva dota radošā dzirksts" at bounding box center [356, 246] width 126 height 8
click at [327, 359] on span "dabiskajā lielumā" at bounding box center [317, 363] width 49 height 8
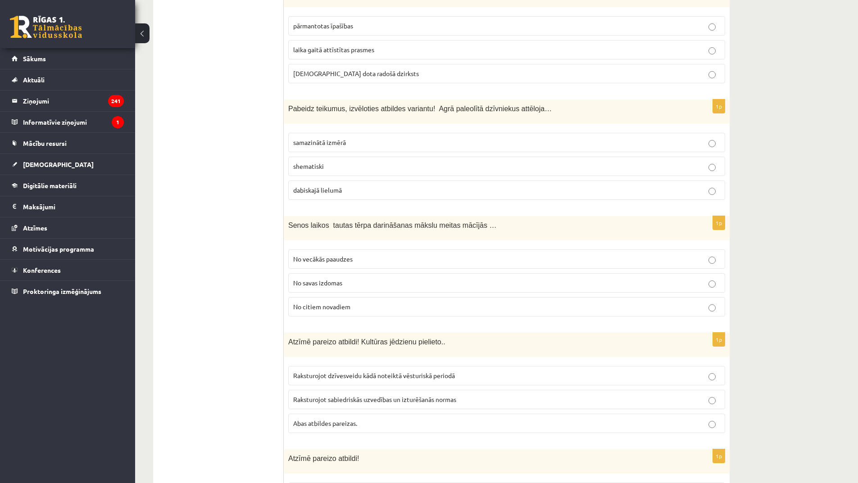
scroll to position [2926, 0]
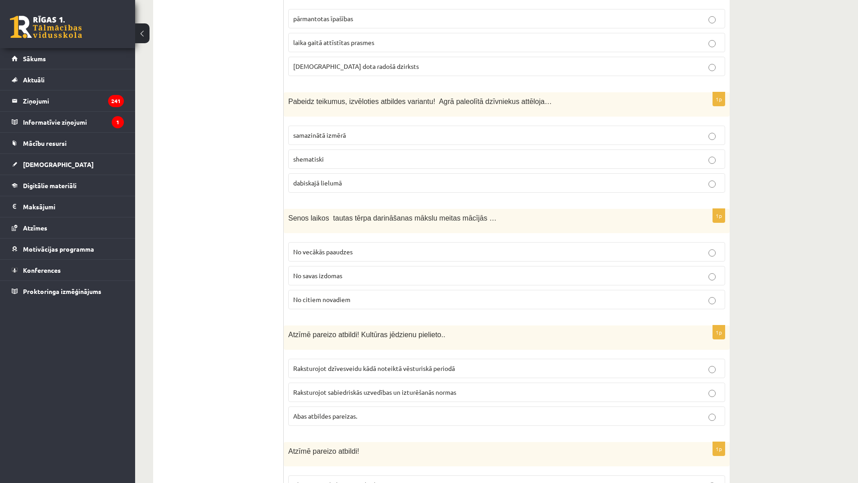
click at [331, 248] on span "No vecākās paaudzes" at bounding box center [322, 252] width 59 height 8
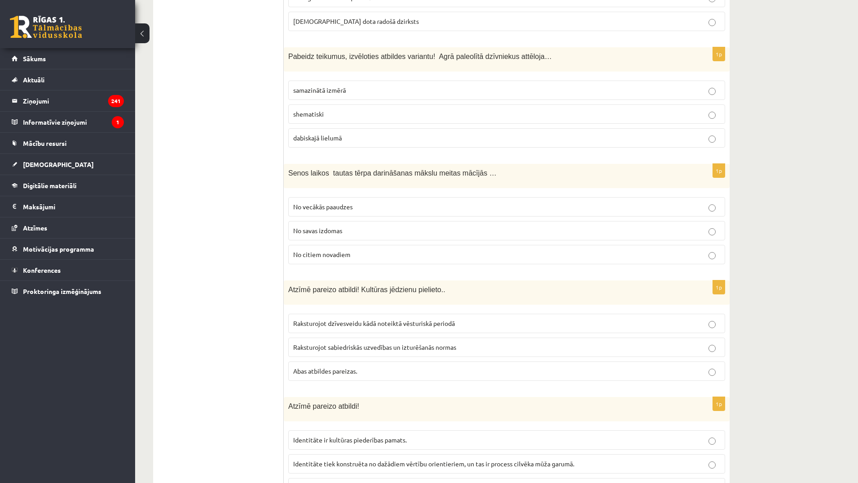
click at [338, 367] on span "Abas atbildes pareizas." at bounding box center [325, 371] width 64 height 8
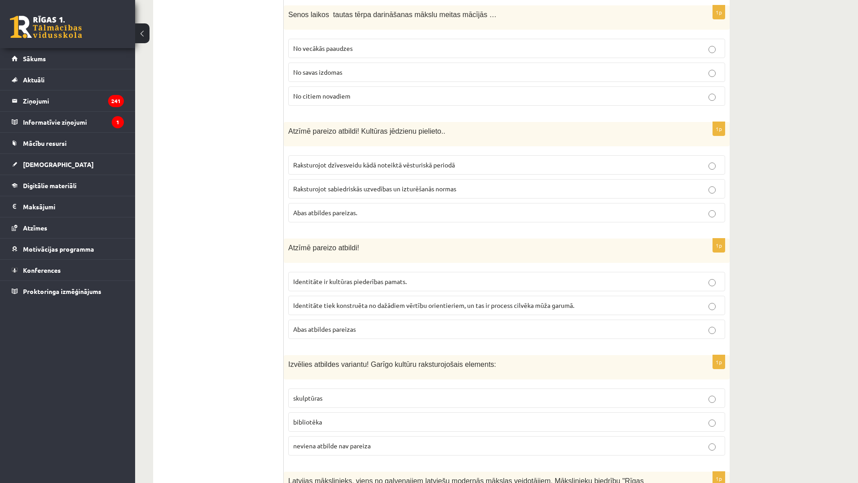
scroll to position [3151, 0]
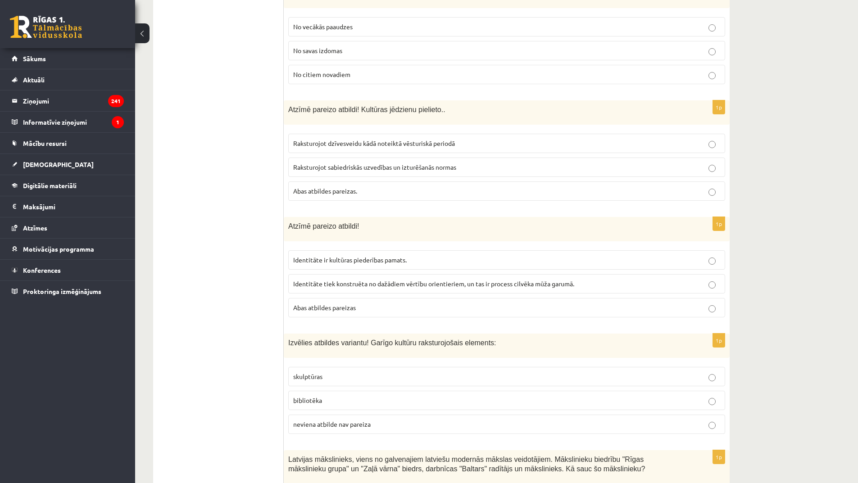
click at [380, 280] on span "Identitāte tiek konstruēta no dažādiem vērtību orientieriem, un tas ir process …" at bounding box center [433, 284] width 281 height 8
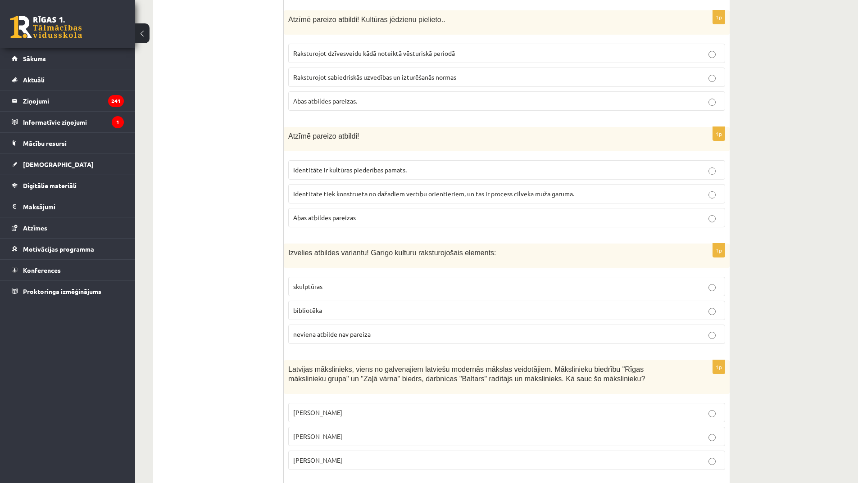
click at [360, 277] on label "skulptūras" at bounding box center [506, 286] width 437 height 19
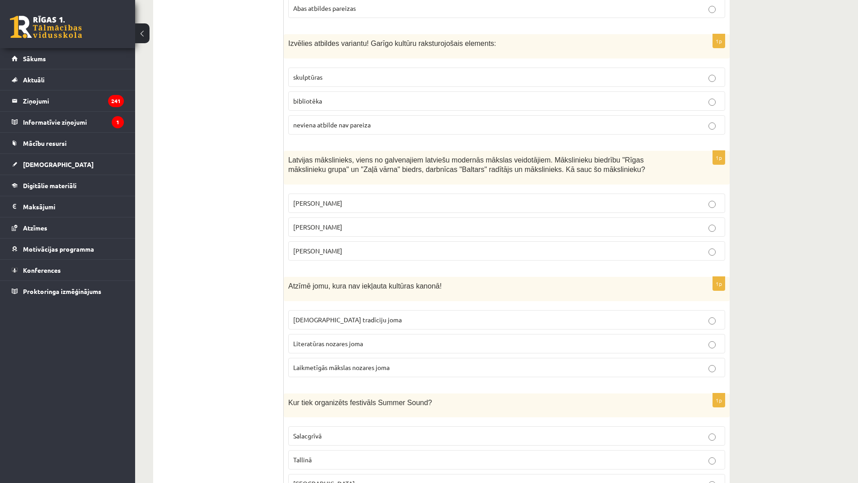
scroll to position [3466, 0]
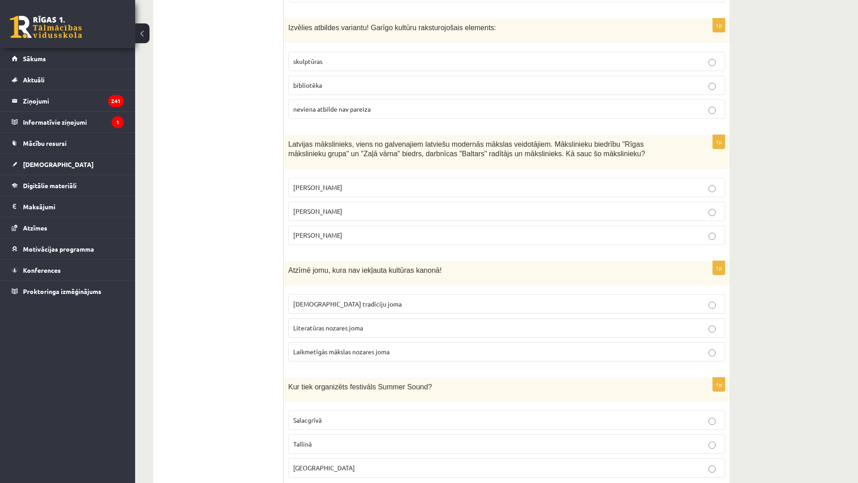
click at [326, 207] on span "Romāns Suta" at bounding box center [317, 211] width 49 height 8
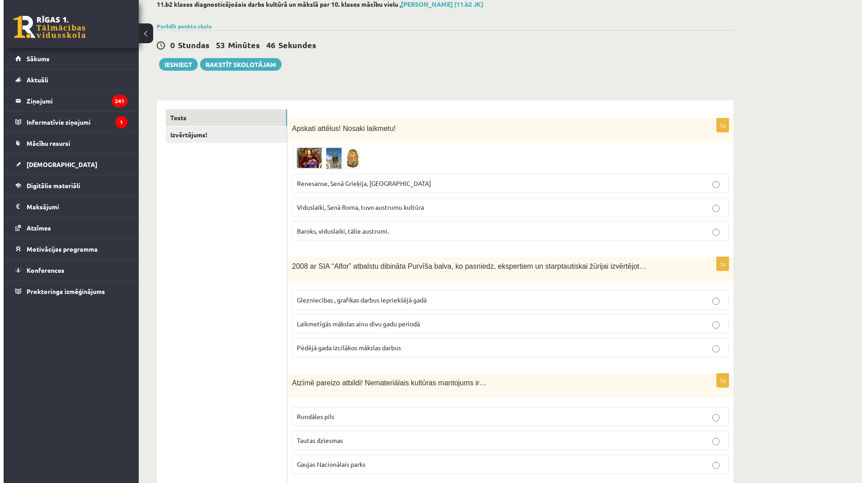
scroll to position [0, 0]
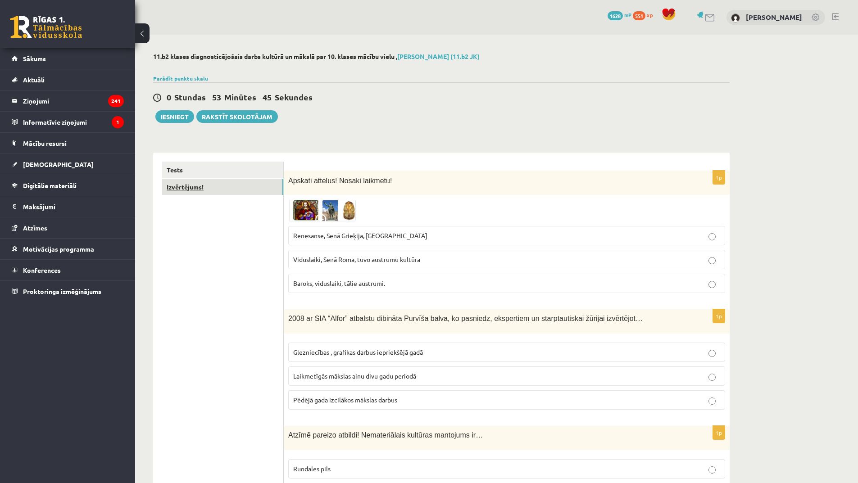
click at [218, 184] on link "Izvērtējums!" at bounding box center [222, 187] width 121 height 17
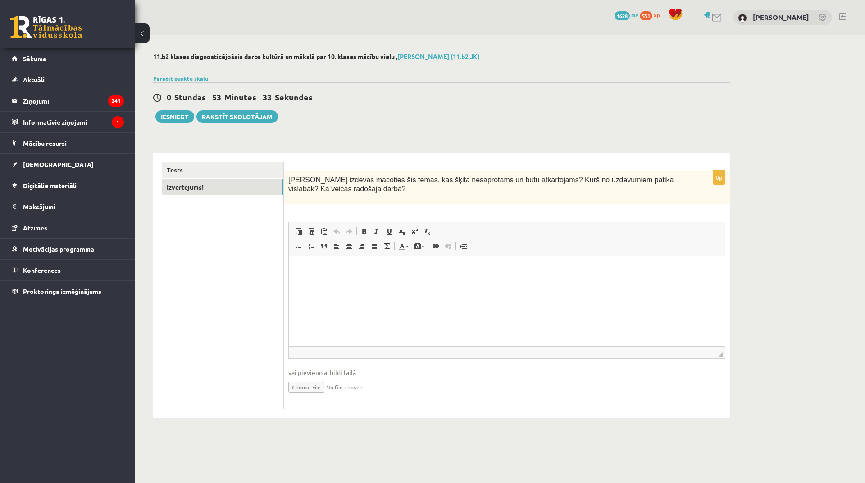
drag, startPoint x: 500, startPoint y: 292, endPoint x: 506, endPoint y: 296, distance: 7.1
click at [502, 284] on html at bounding box center [507, 269] width 436 height 27
click at [164, 111] on button "Iesniegt" at bounding box center [174, 116] width 39 height 13
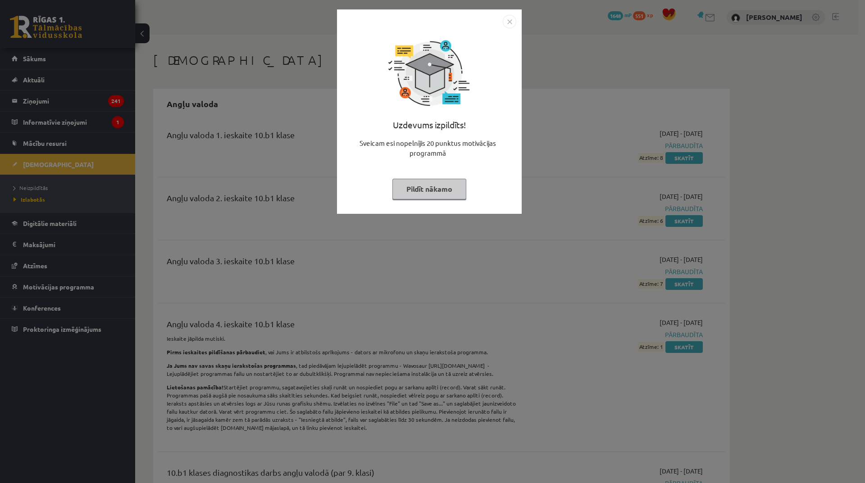
click at [508, 14] on div "Uzdevums izpildīts! Sveicam esi nopelnījis 20 punktus motivācijas programmā Pil…" at bounding box center [429, 111] width 185 height 204
click at [508, 22] on img "Close" at bounding box center [510, 22] width 14 height 14
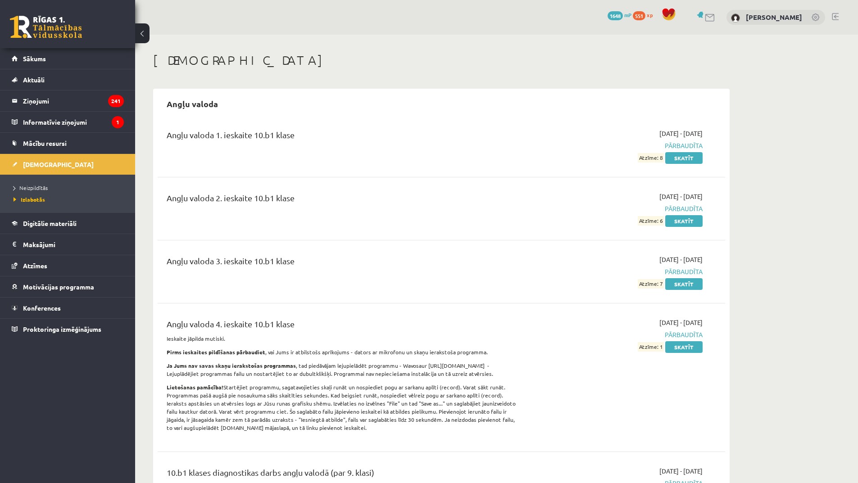
click at [53, 182] on li "Neizpildītās" at bounding box center [70, 188] width 113 height 12
click at [42, 186] on span "Neizpildītās" at bounding box center [33, 187] width 39 height 7
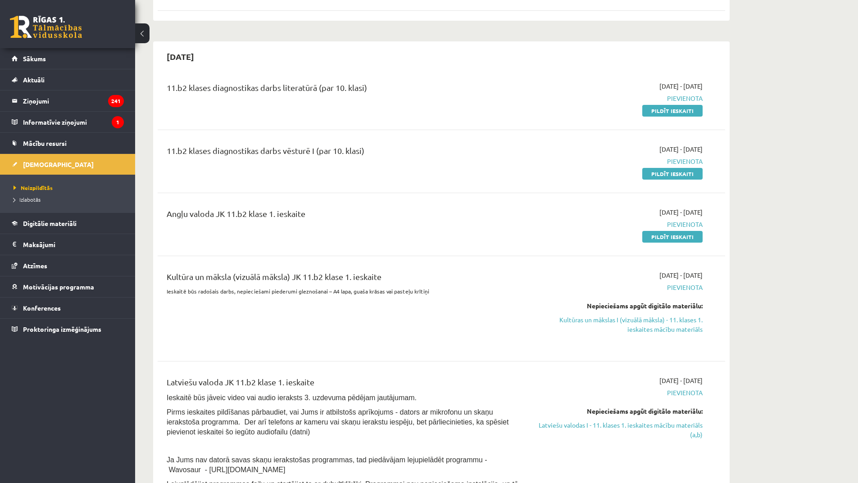
scroll to position [225, 0]
